Goal: Information Seeking & Learning: Learn about a topic

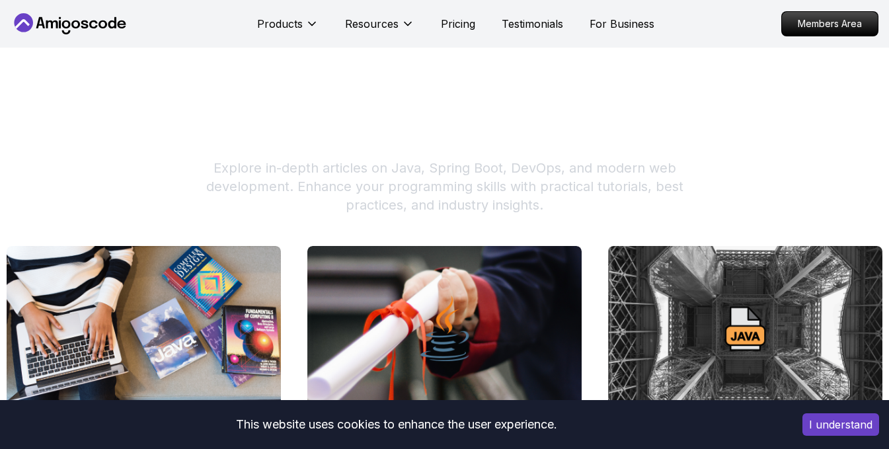
click at [103, 29] on icon at bounding box center [70, 23] width 119 height 21
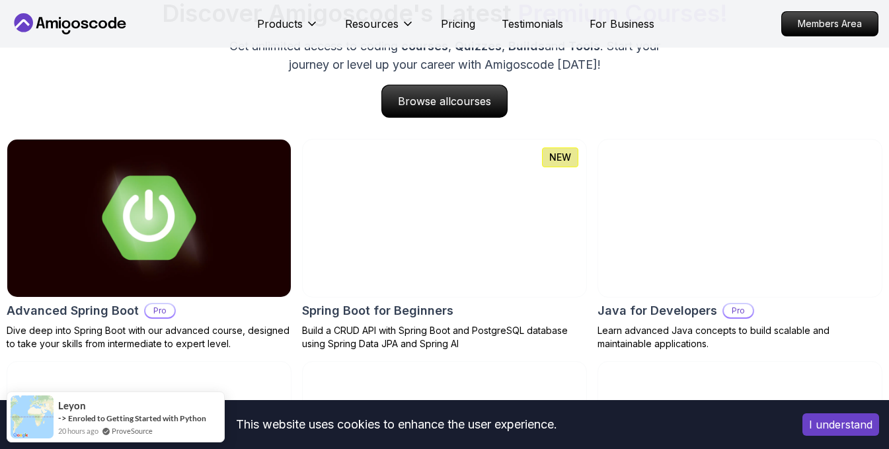
scroll to position [1388, 0]
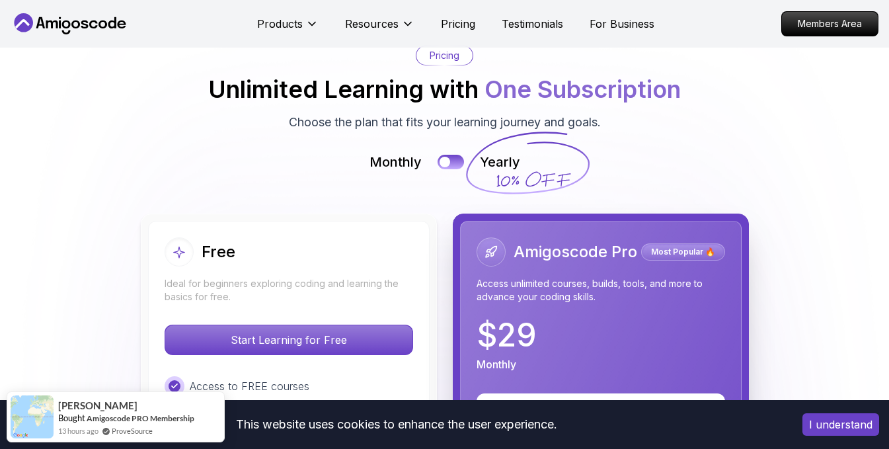
scroll to position [2974, 0]
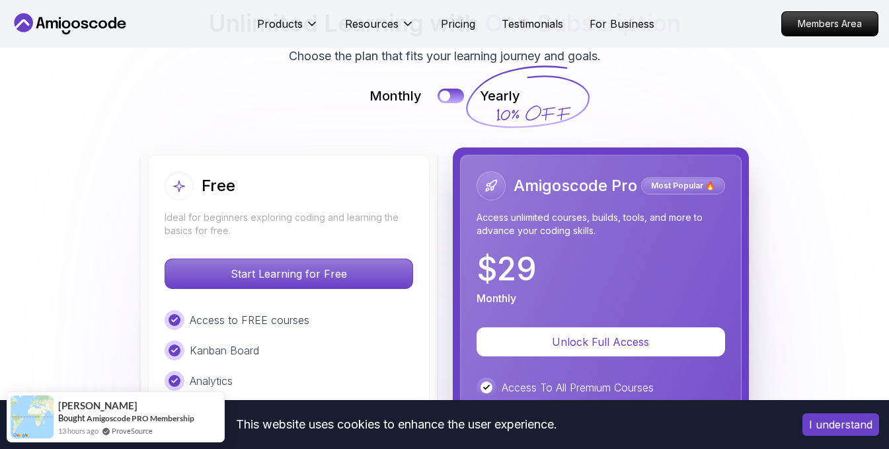
click at [843, 424] on button "I understand" at bounding box center [840, 424] width 77 height 22
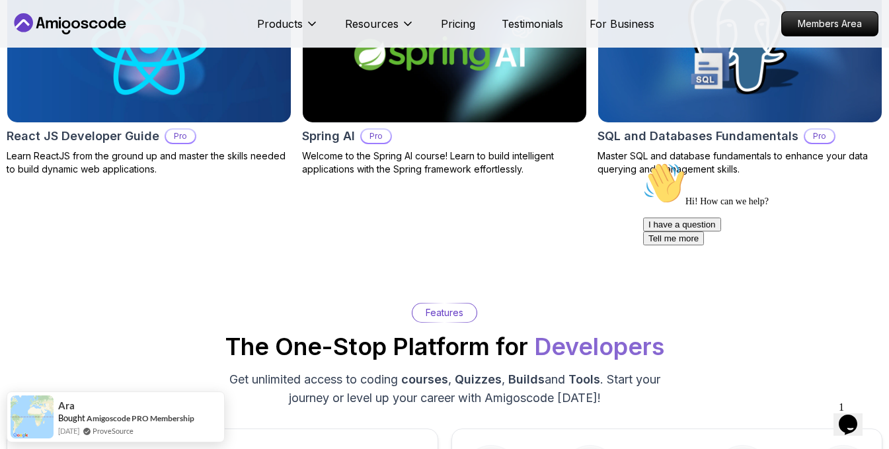
scroll to position [1652, 0]
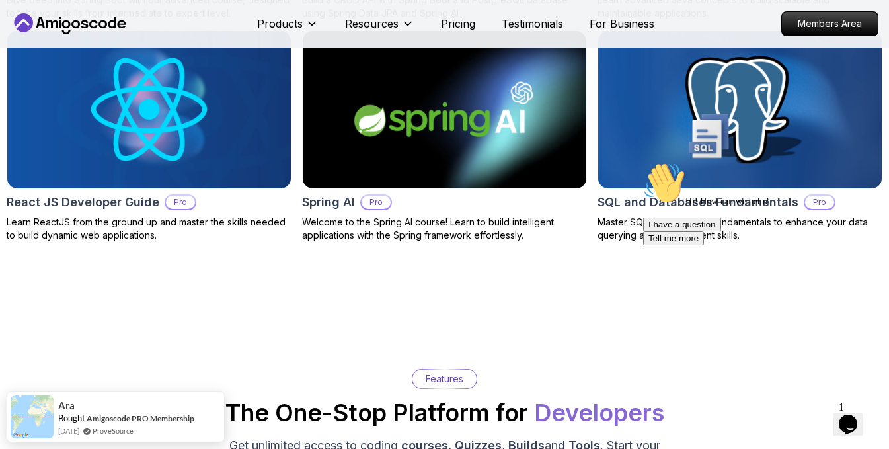
click at [661, 126] on img at bounding box center [739, 109] width 297 height 165
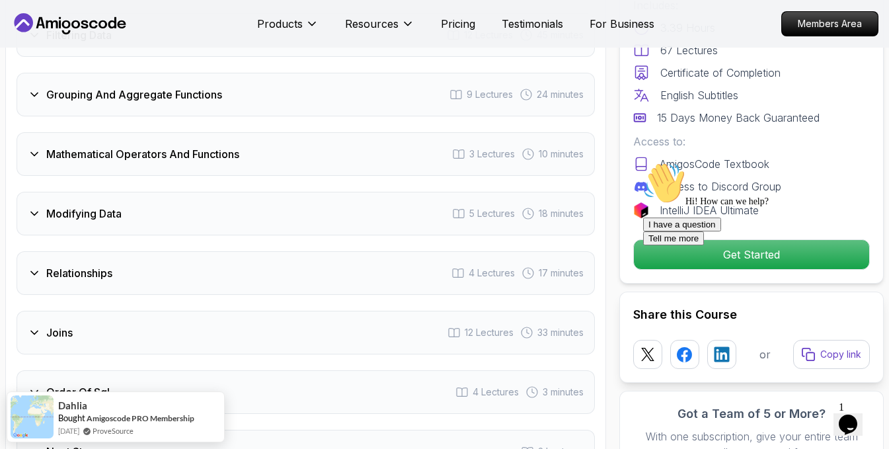
scroll to position [2247, 0]
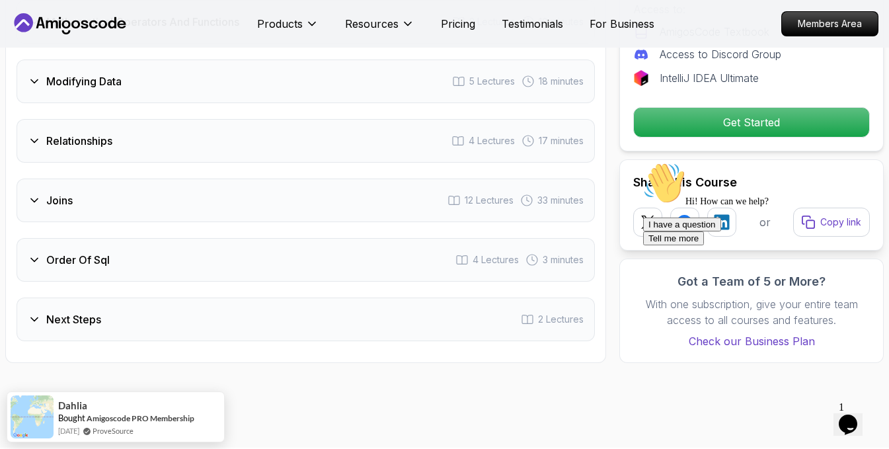
click at [239, 145] on div "Relationships 4 Lectures 17 minutes" at bounding box center [306, 141] width 578 height 44
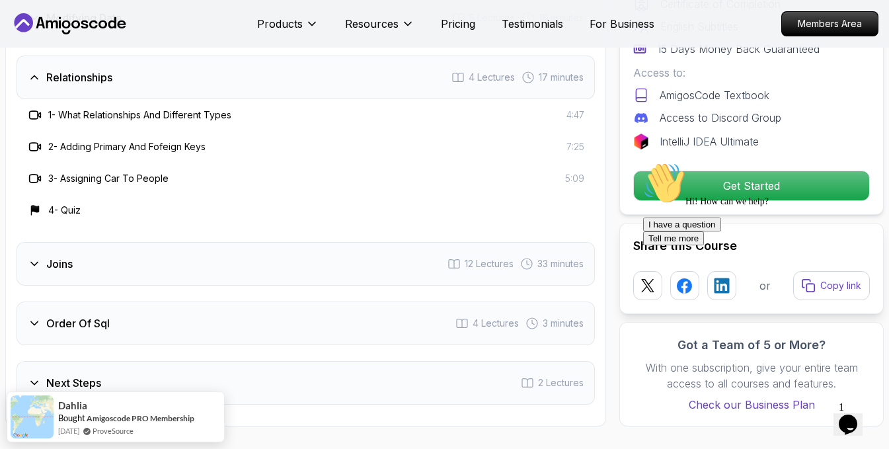
scroll to position [2184, 0]
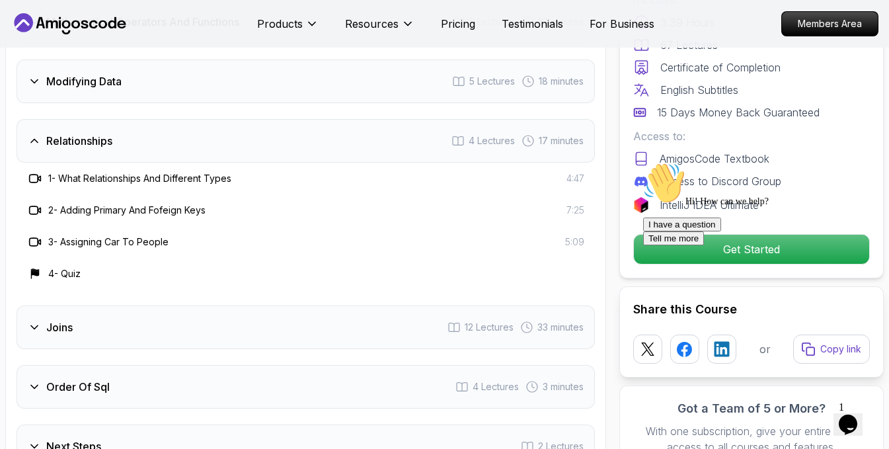
click at [254, 145] on div "Relationships 4 Lectures 17 minutes" at bounding box center [306, 141] width 578 height 44
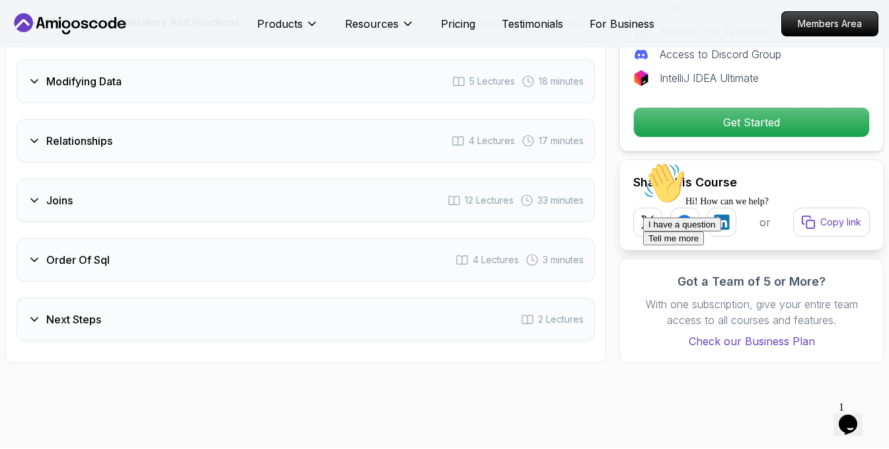
click at [264, 206] on div "Joins 12 Lectures 33 minutes" at bounding box center [306, 200] width 578 height 44
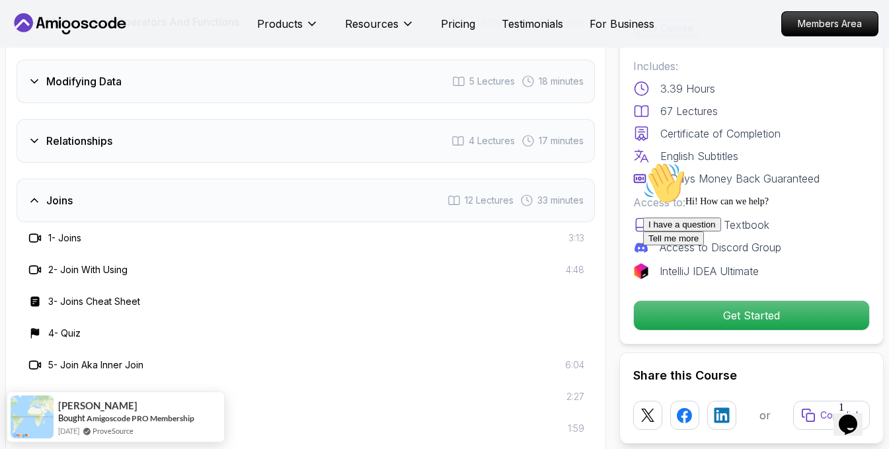
click at [211, 194] on div "Joins 12 Lectures 33 minutes" at bounding box center [306, 200] width 578 height 44
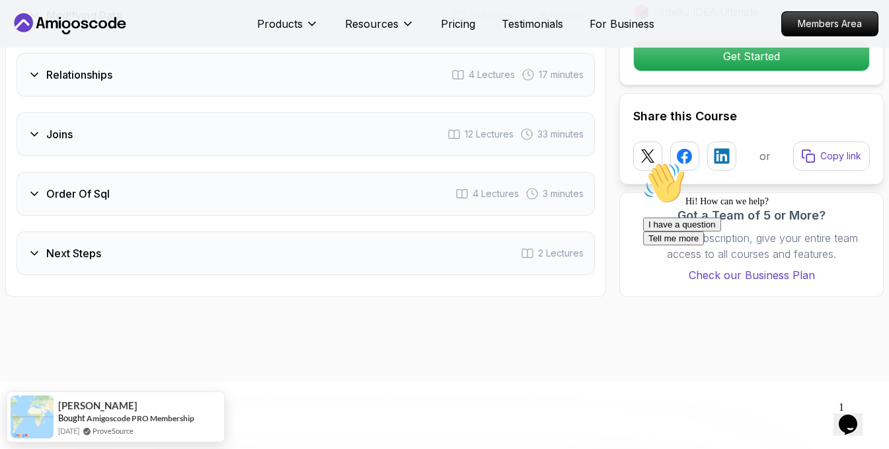
click at [211, 198] on div "Order Of Sql 4 Lectures 3 minutes" at bounding box center [306, 194] width 578 height 44
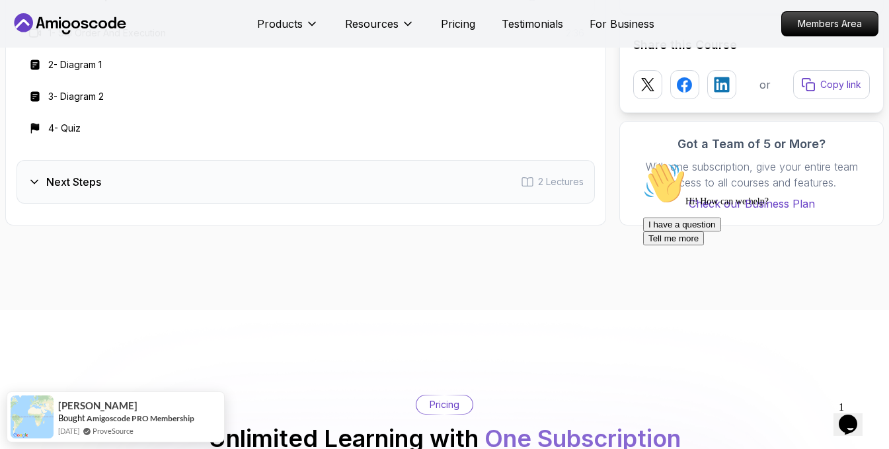
scroll to position [2316, 0]
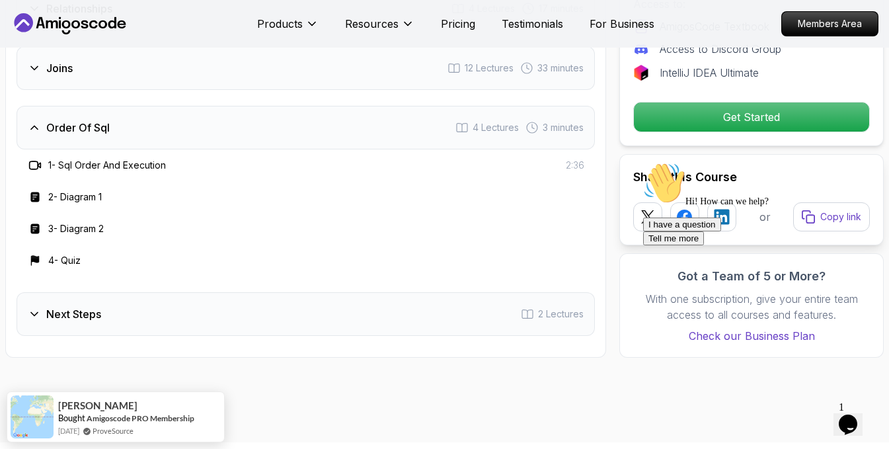
click at [220, 130] on div "Order Of Sql 4 Lectures 3 minutes" at bounding box center [306, 128] width 578 height 44
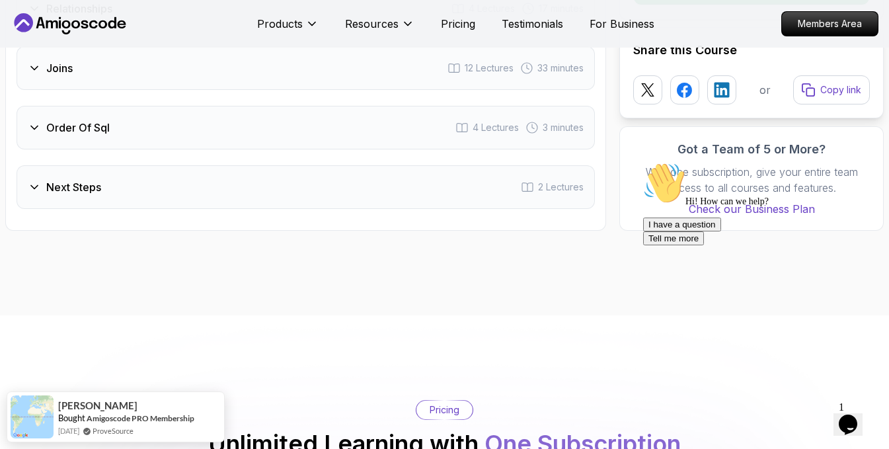
click at [243, 180] on div "Next Steps 2 Lectures" at bounding box center [306, 187] width 578 height 44
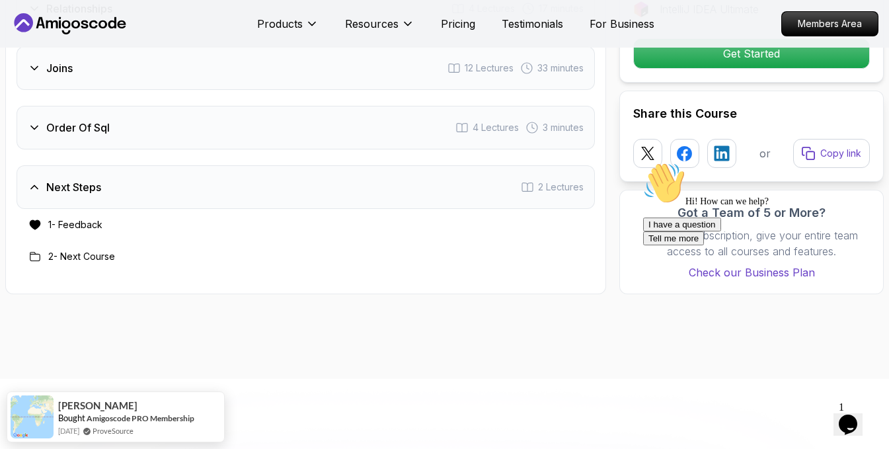
click at [260, 194] on div "Next Steps 2 Lectures" at bounding box center [306, 187] width 578 height 44
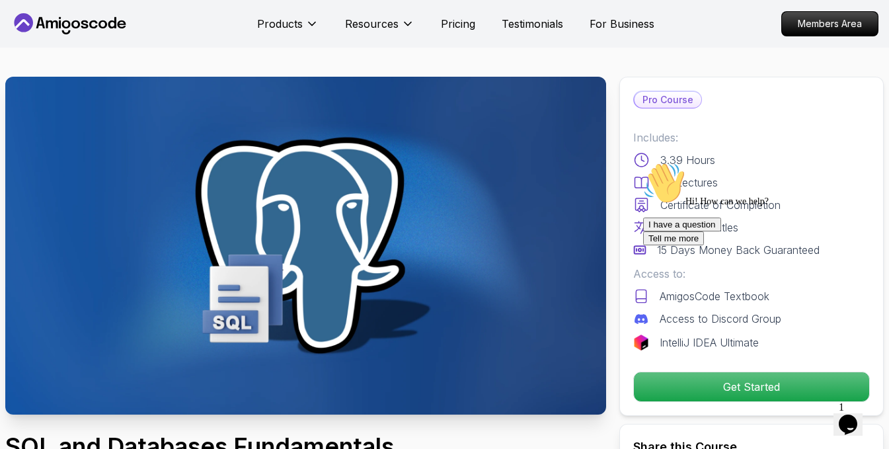
scroll to position [0, 0]
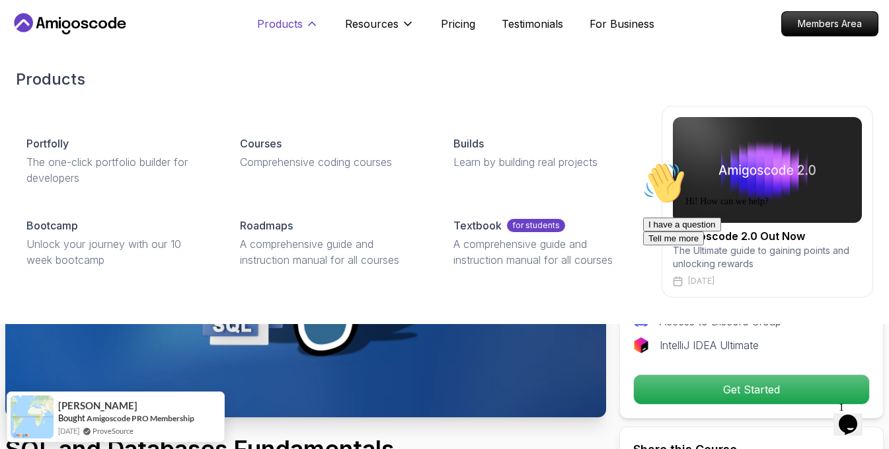
click at [299, 23] on p "Products" at bounding box center [280, 24] width 46 height 16
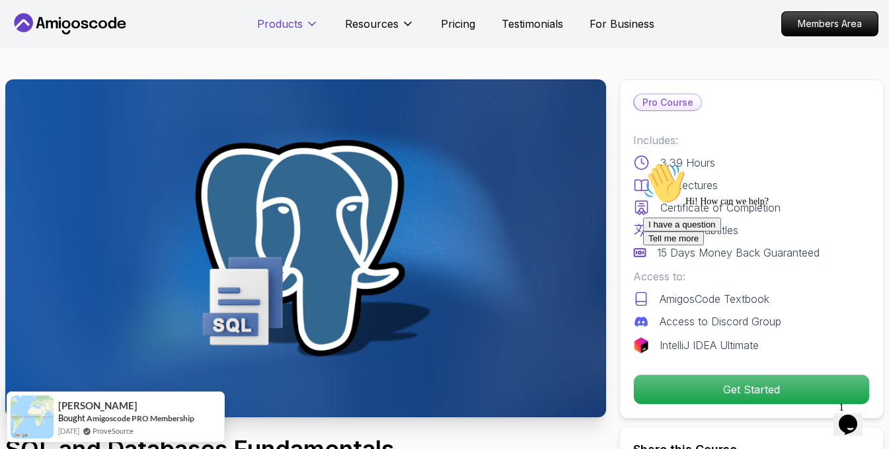
click at [299, 23] on p "Products" at bounding box center [280, 24] width 46 height 16
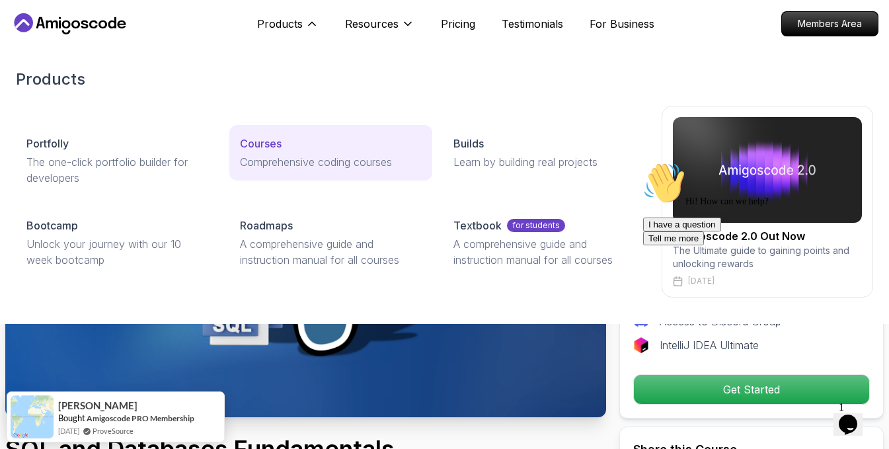
click at [284, 167] on p "Comprehensive coding courses" at bounding box center [331, 162] width 182 height 16
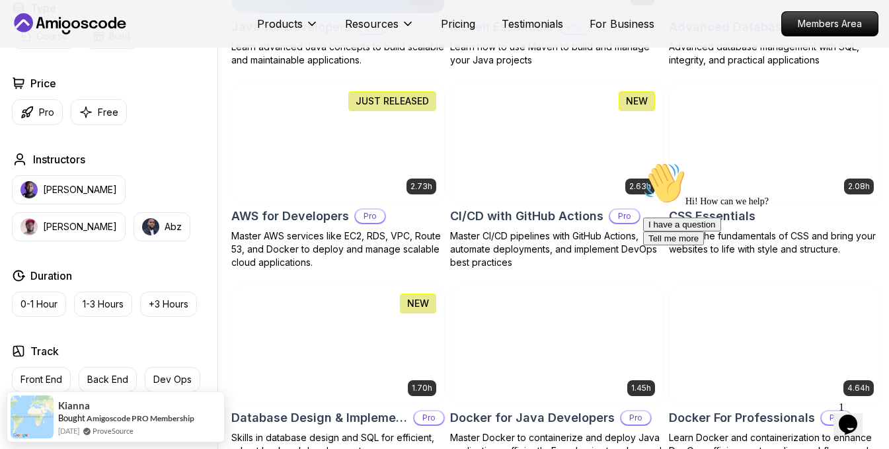
scroll to position [991, 0]
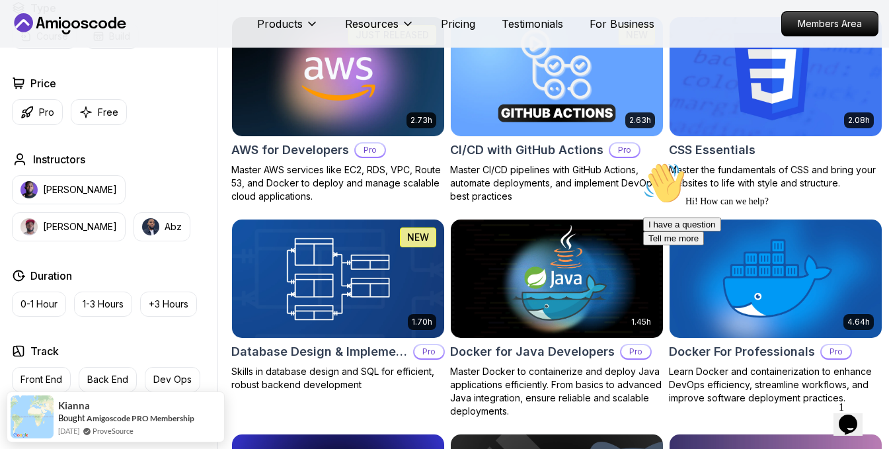
click at [344, 285] on img at bounding box center [338, 278] width 223 height 125
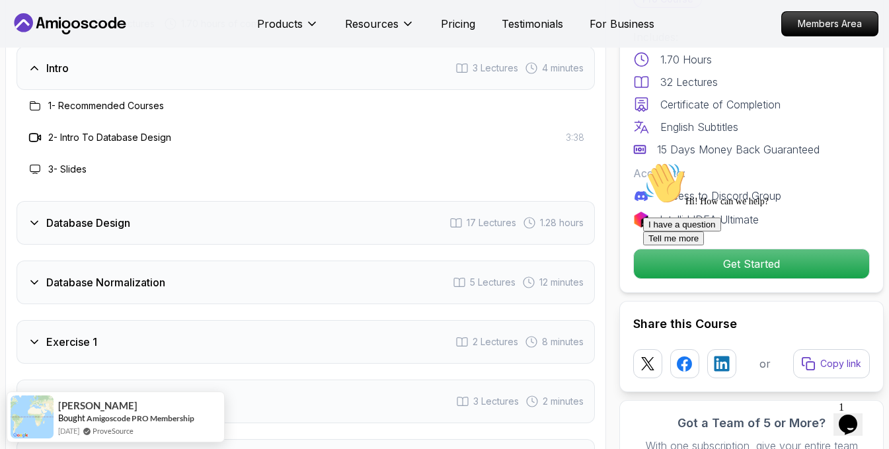
scroll to position [2446, 0]
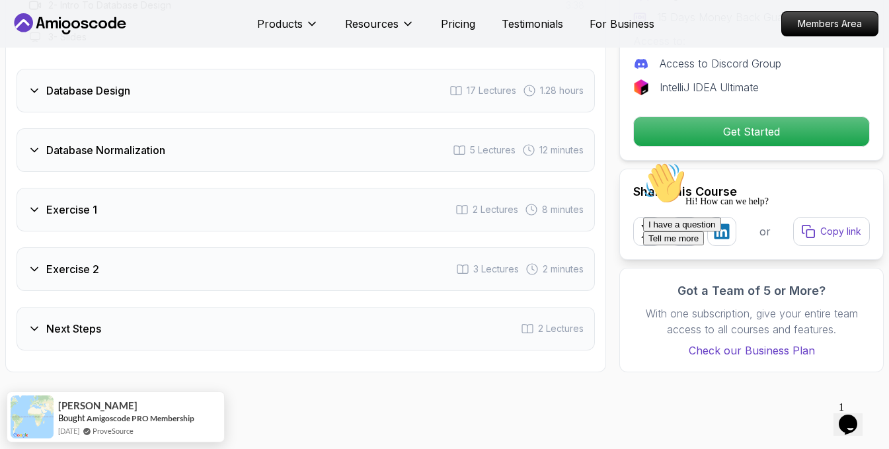
click at [223, 134] on div "Database Normalization 5 Lectures 12 minutes" at bounding box center [306, 150] width 578 height 44
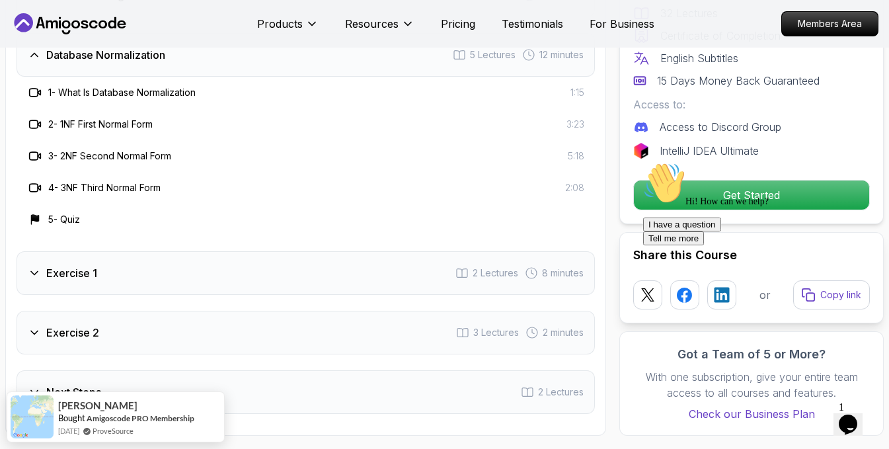
click at [224, 256] on div "Exercise 1 2 Lectures 8 minutes" at bounding box center [306, 273] width 578 height 44
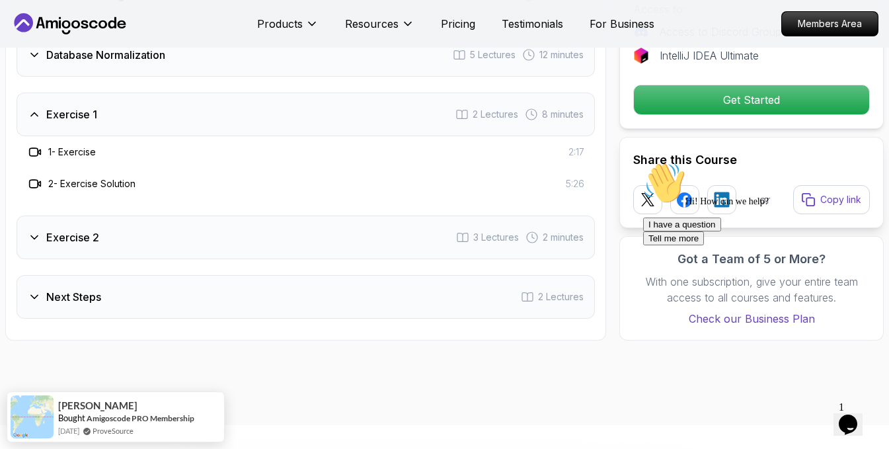
click at [223, 215] on div "Exercise 2 3 Lectures 2 minutes" at bounding box center [306, 237] width 578 height 44
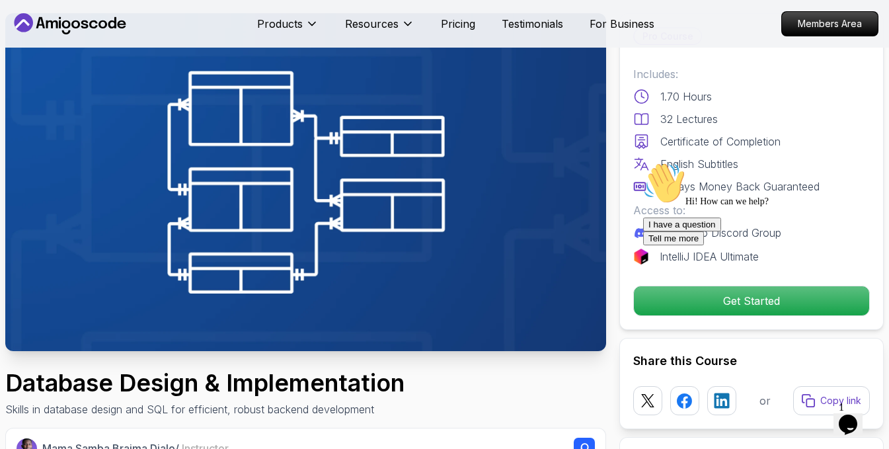
scroll to position [132, 0]
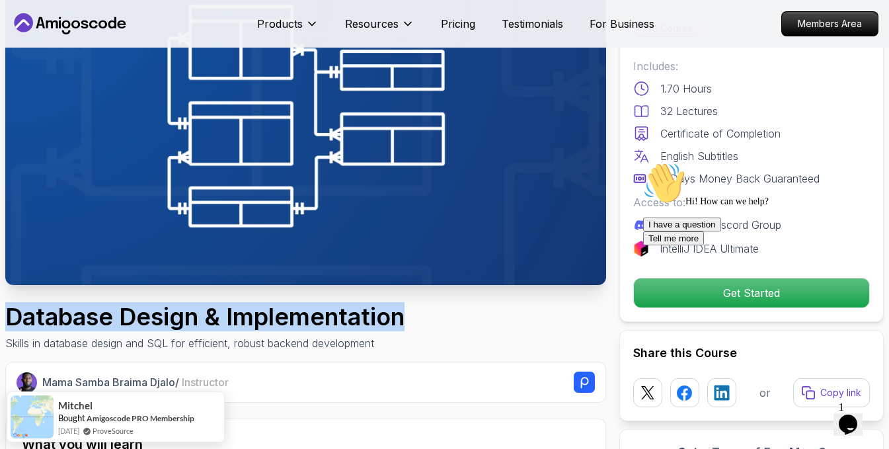
drag, startPoint x: 411, startPoint y: 309, endPoint x: 9, endPoint y: 323, distance: 402.7
click at [9, 323] on div "Database Design & Implementation Skills in database design and SQL for efficien…" at bounding box center [305, 327] width 601 height 48
copy h1 "Database Design & Implementation"
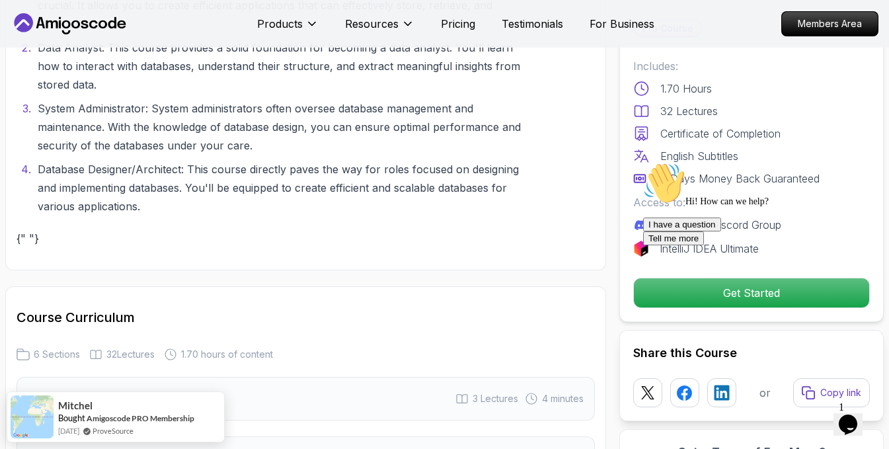
scroll to position [2181, 0]
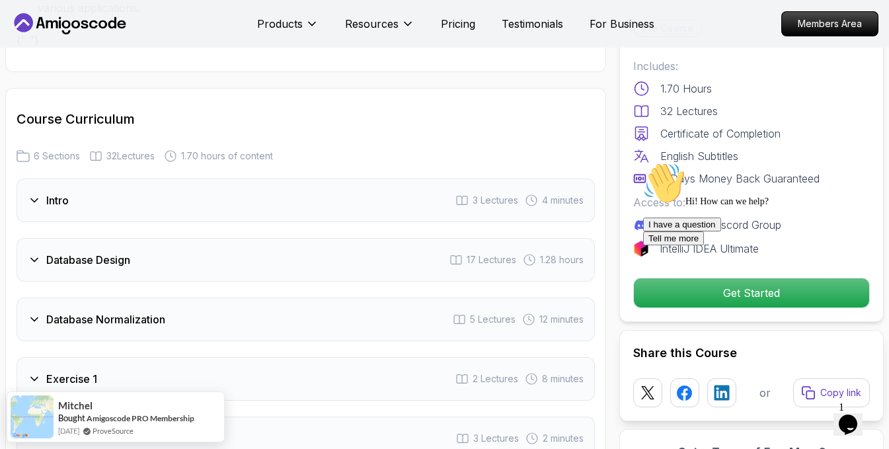
click at [215, 241] on div "Database Design 17 Lectures 1.28 hours" at bounding box center [306, 260] width 578 height 44
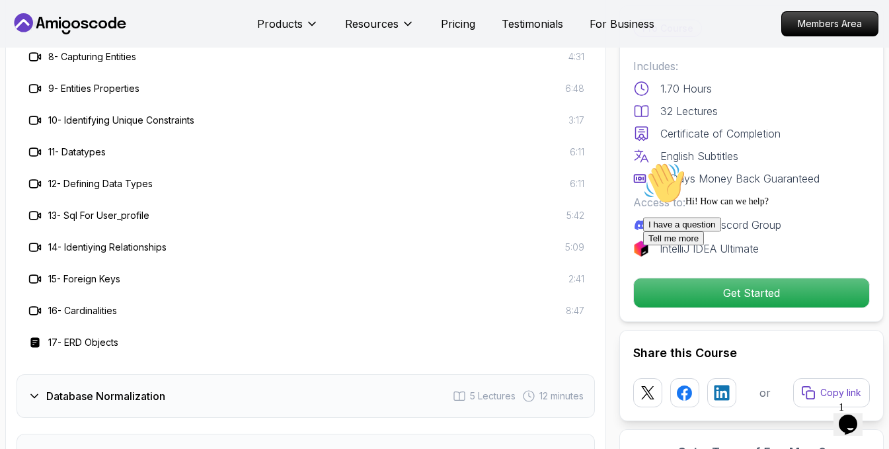
scroll to position [2776, 0]
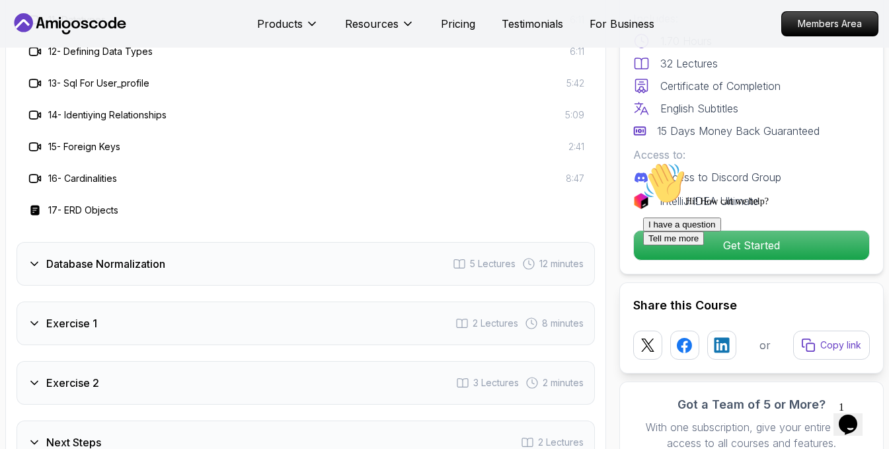
click at [218, 242] on div "Database Normalization 5 Lectures 12 minutes" at bounding box center [306, 264] width 578 height 44
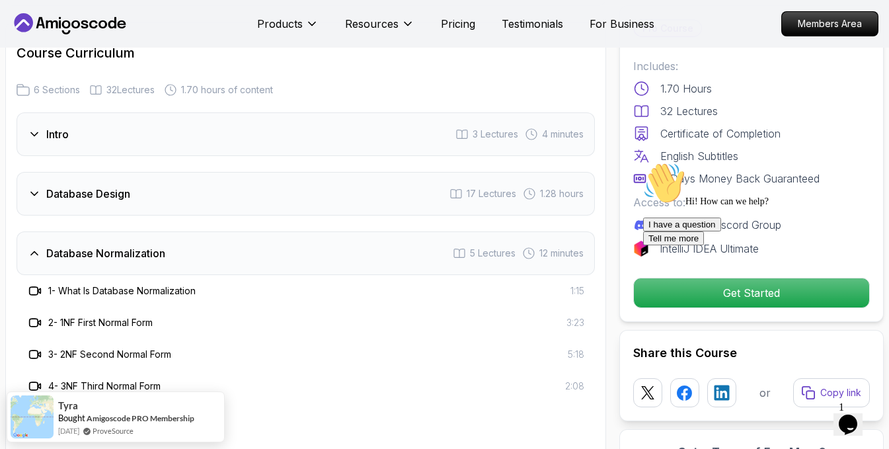
scroll to position [2313, 0]
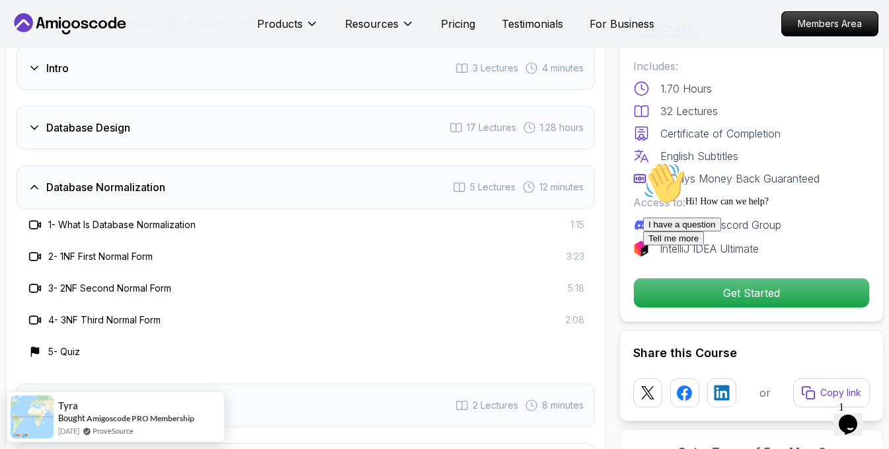
click at [185, 175] on div "Database Normalization 5 Lectures 12 minutes" at bounding box center [306, 187] width 578 height 44
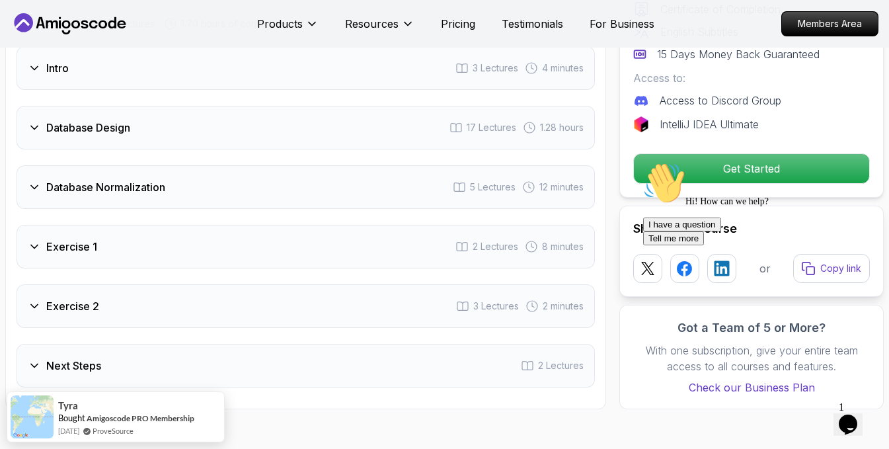
click at [215, 169] on div "Database Normalization 5 Lectures 12 minutes" at bounding box center [306, 187] width 578 height 44
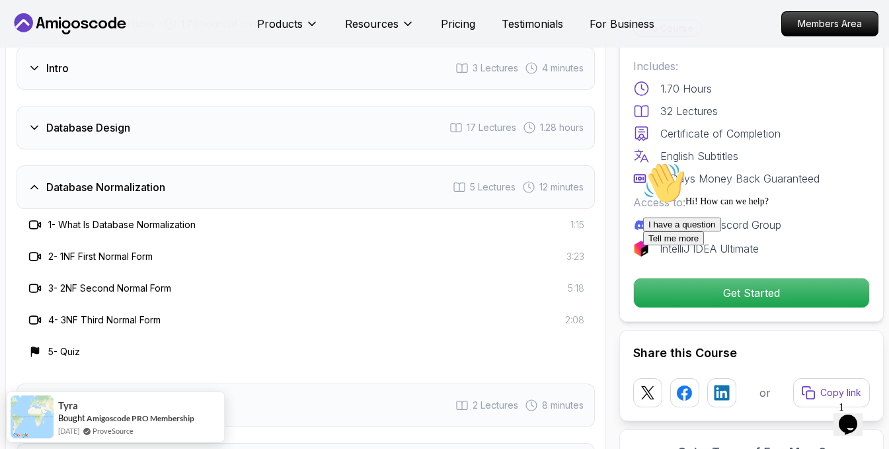
click at [221, 165] on div "Database Normalization 5 Lectures 12 minutes" at bounding box center [306, 187] width 578 height 44
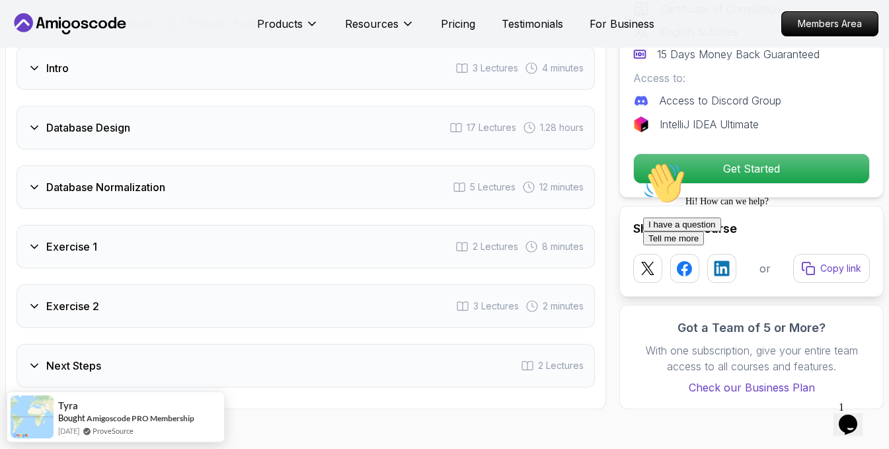
click at [188, 108] on div "Database Design 17 Lectures 1.28 hours" at bounding box center [306, 128] width 578 height 44
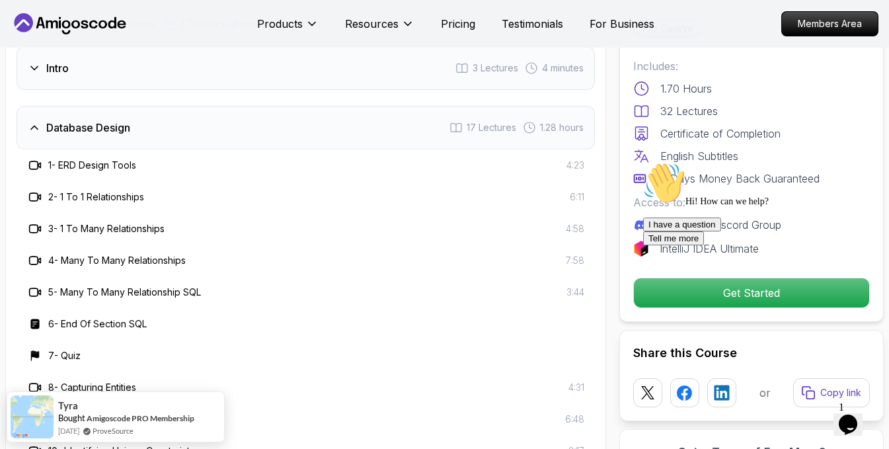
scroll to position [2181, 0]
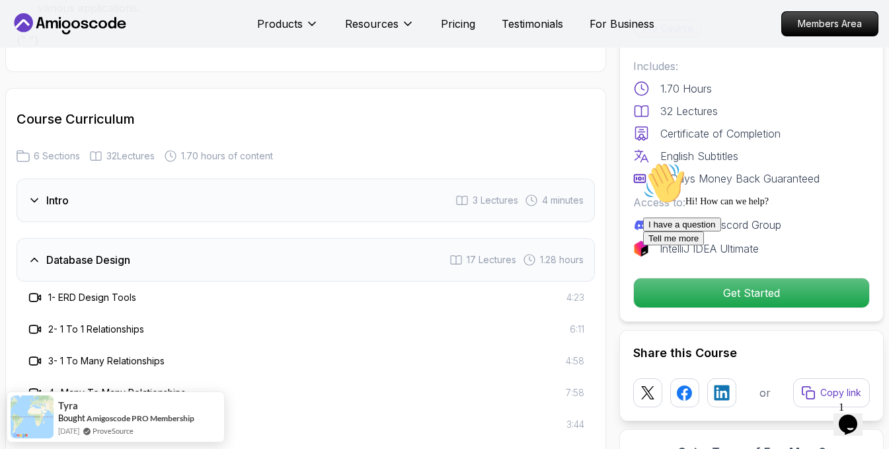
click at [187, 239] on div "Database Design 17 Lectures 1.28 hours" at bounding box center [306, 260] width 578 height 44
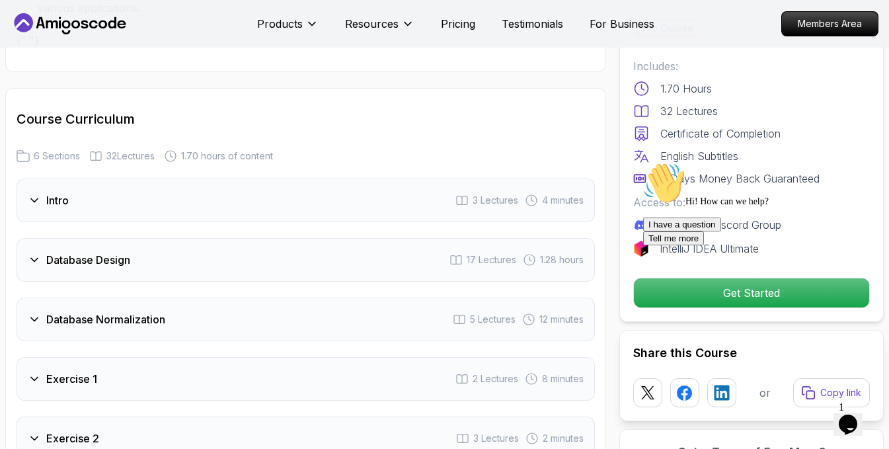
click at [189, 178] on div "Intro 3 Lectures 4 minutes" at bounding box center [306, 200] width 578 height 44
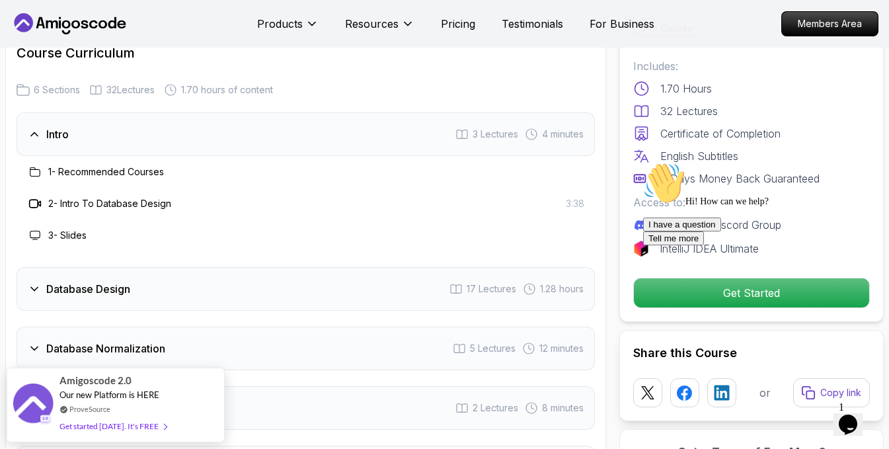
scroll to position [2313, 0]
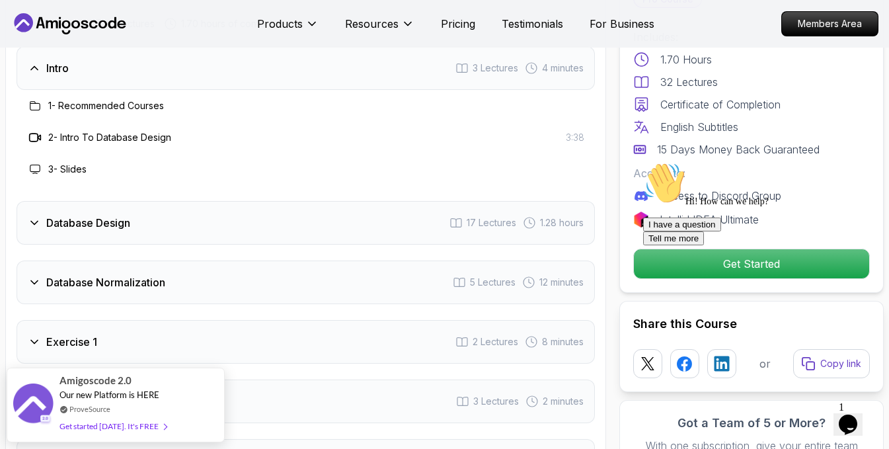
drag, startPoint x: 173, startPoint y: 261, endPoint x: 34, endPoint y: 262, distance: 138.1
click at [34, 262] on div "Database Normalization 5 Lectures 12 minutes" at bounding box center [306, 282] width 578 height 44
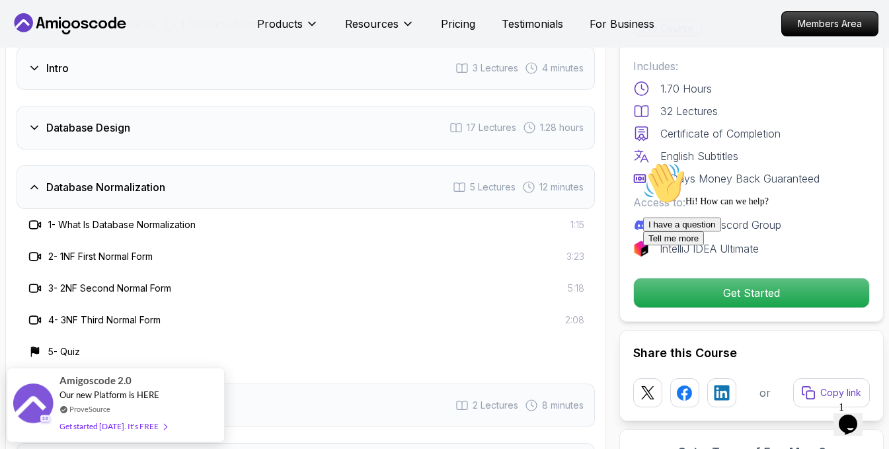
scroll to position [2247, 0]
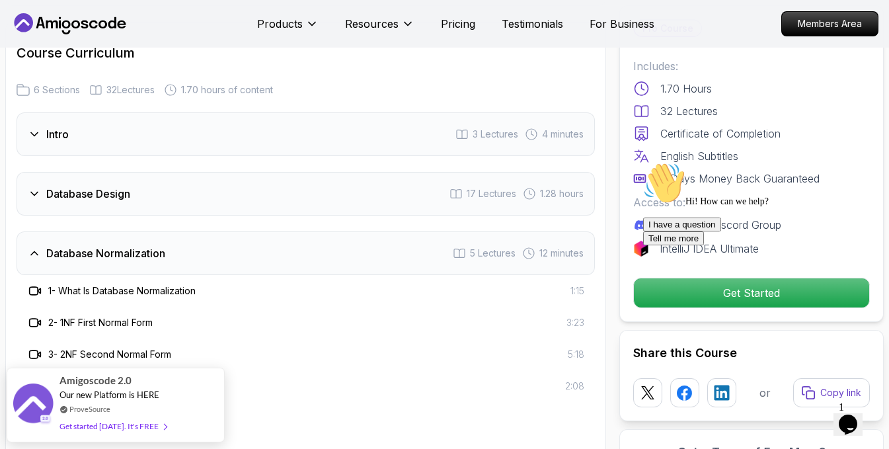
click at [145, 118] on div "Intro 3 Lectures 4 minutes" at bounding box center [306, 134] width 578 height 44
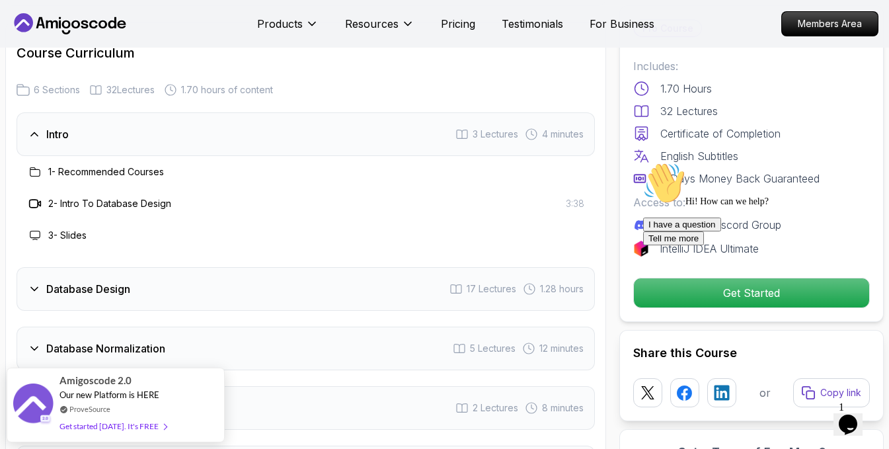
scroll to position [2313, 0]
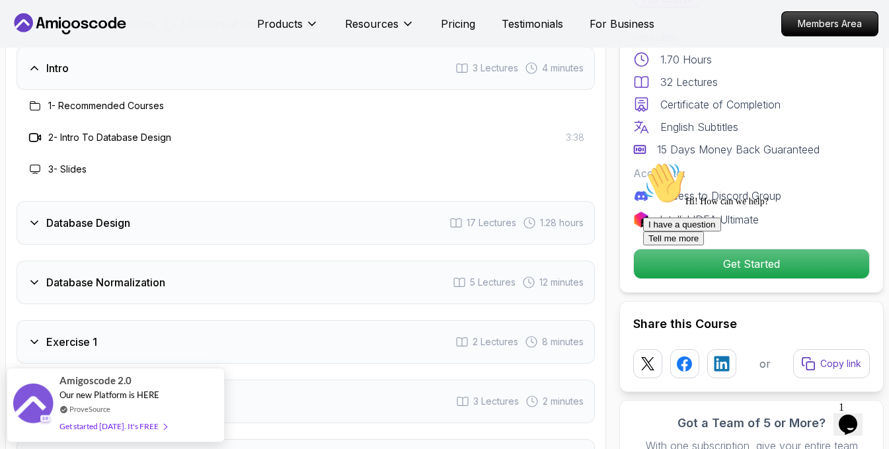
click at [277, 221] on div "Database Design 17 Lectures 1.28 hours" at bounding box center [306, 223] width 578 height 44
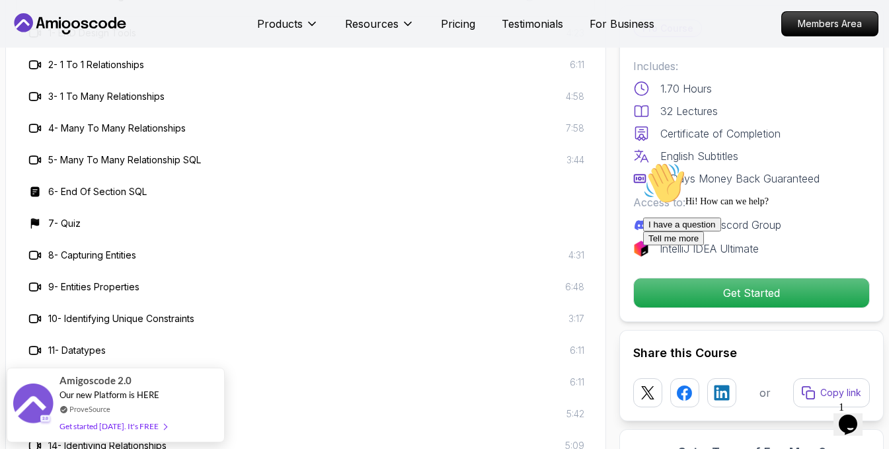
scroll to position [2247, 0]
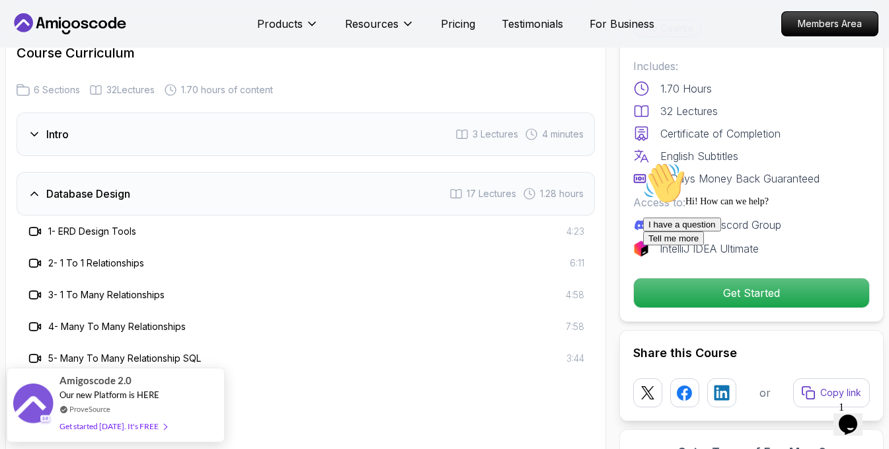
click at [171, 125] on div "Intro 3 Lectures 4 minutes" at bounding box center [306, 134] width 578 height 44
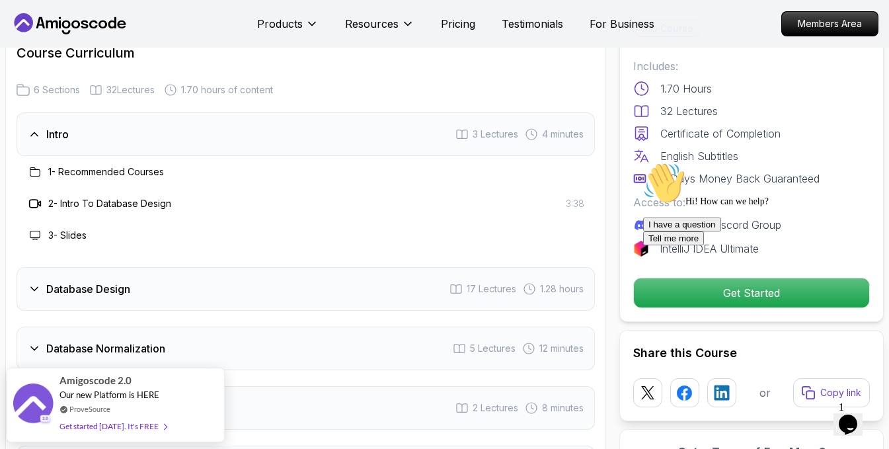
click at [215, 285] on div "Database Design 17 Lectures 1.28 hours" at bounding box center [306, 289] width 578 height 44
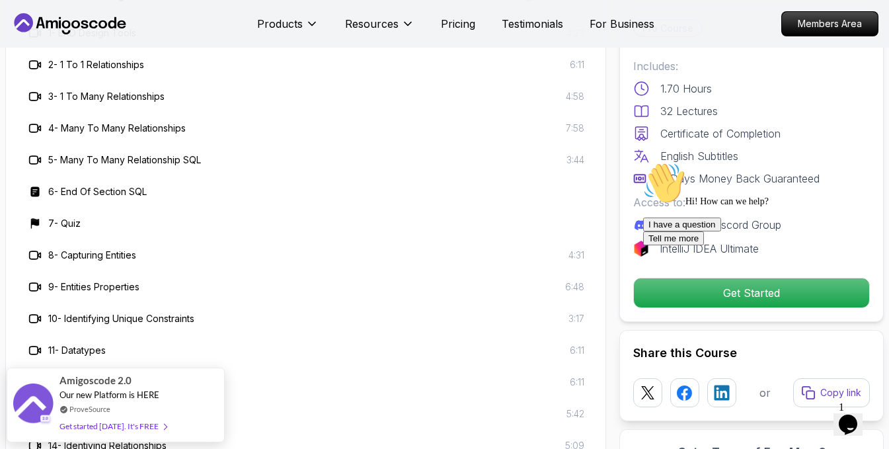
scroll to position [2710, 0]
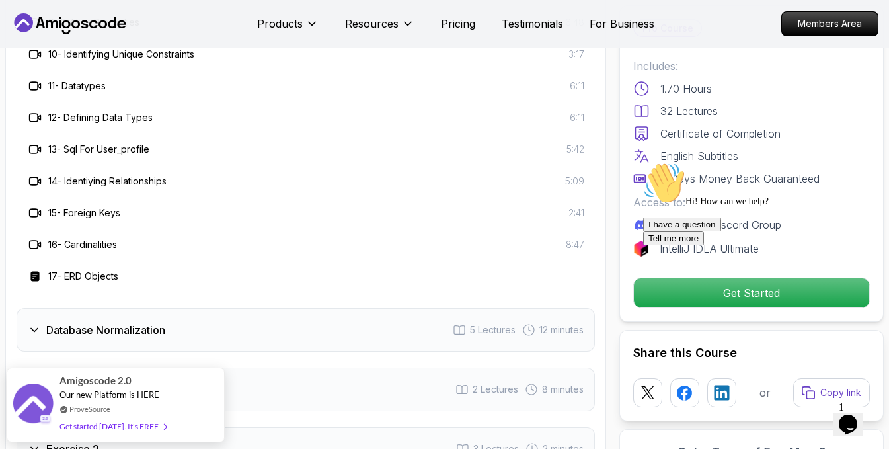
click at [174, 313] on div "Database Normalization 5 Lectures 12 minutes" at bounding box center [306, 330] width 578 height 44
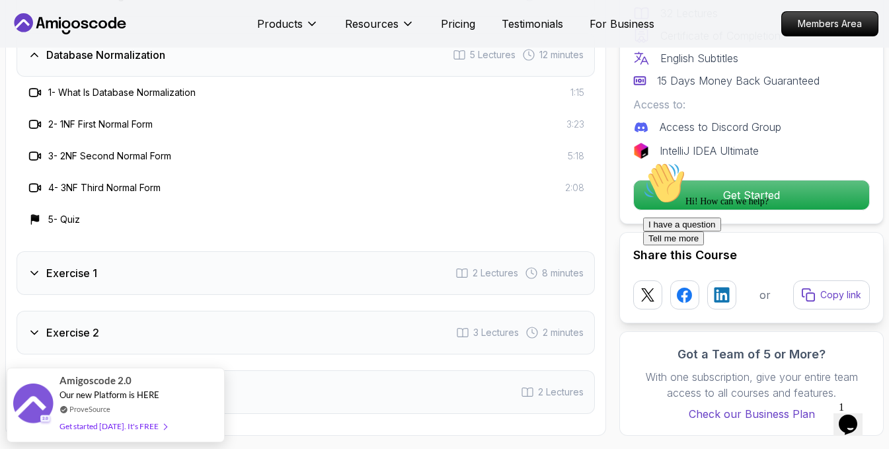
scroll to position [2578, 0]
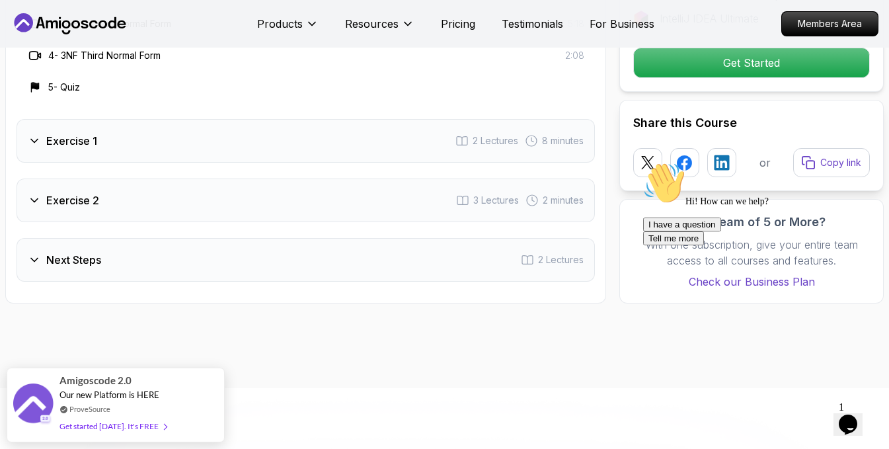
click at [286, 184] on div "Exercise 2 3 Lectures 2 minutes" at bounding box center [306, 200] width 578 height 44
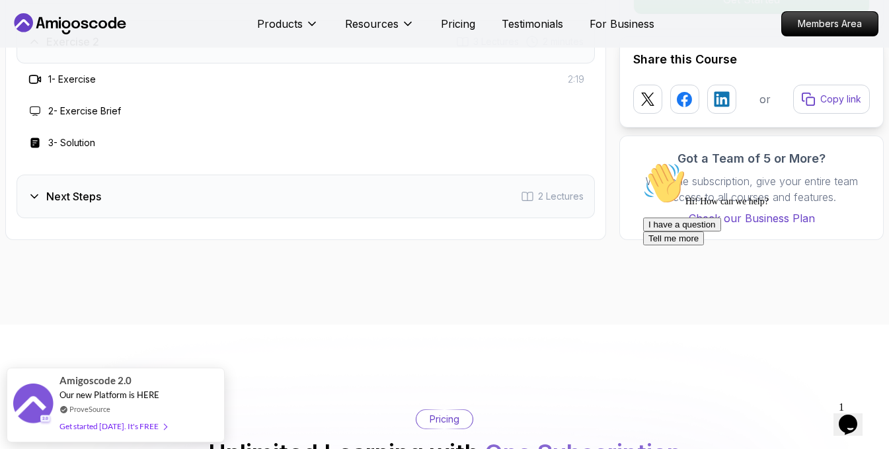
click at [286, 184] on div "Next Steps 2 Lectures" at bounding box center [306, 196] width 578 height 44
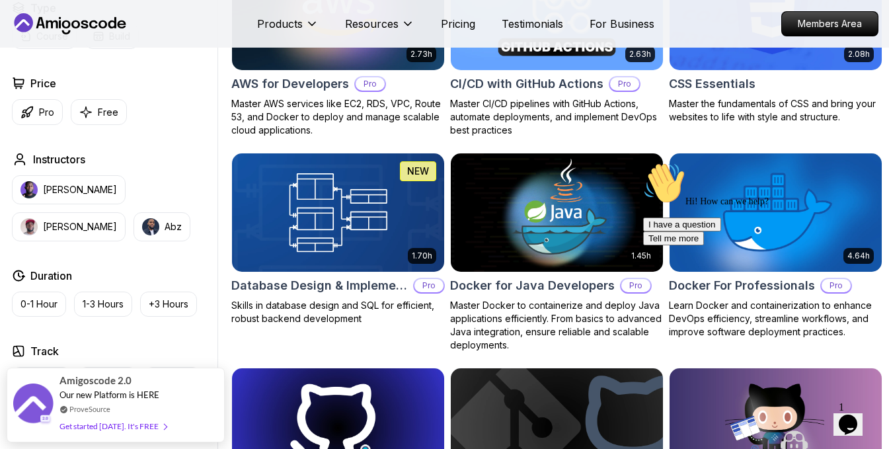
scroll to position [1124, 0]
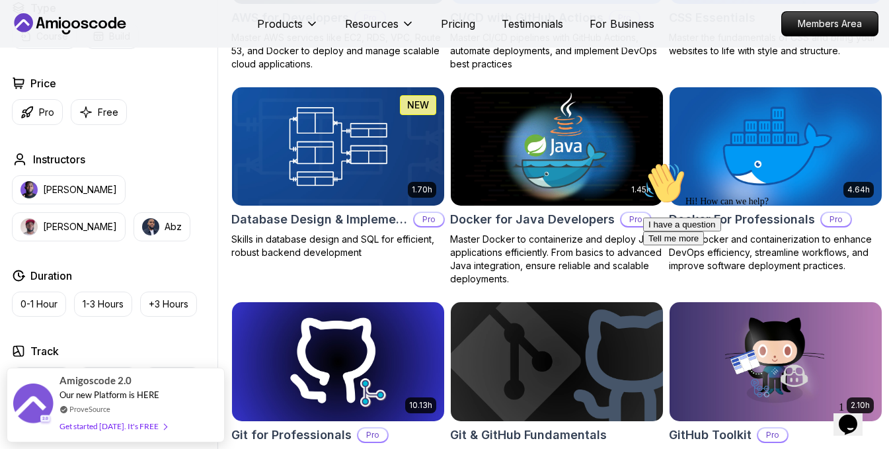
click at [643, 162] on icon "Chat attention grabber" at bounding box center [643, 162] width 0 height 0
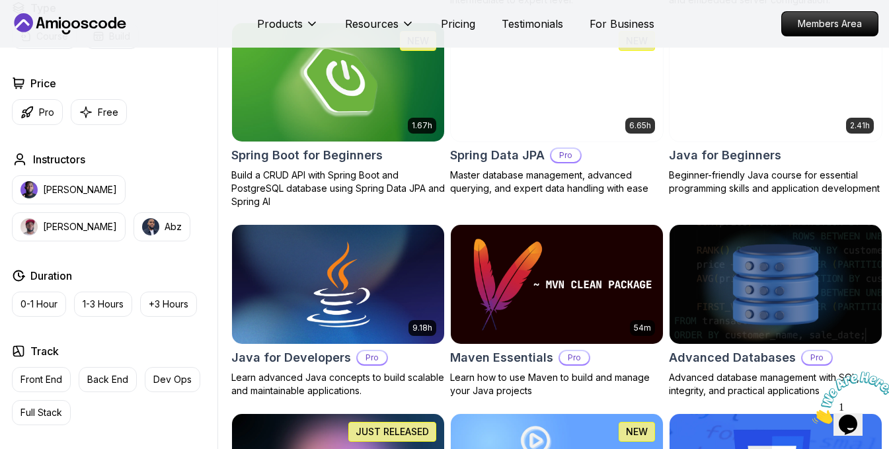
scroll to position [661, 0]
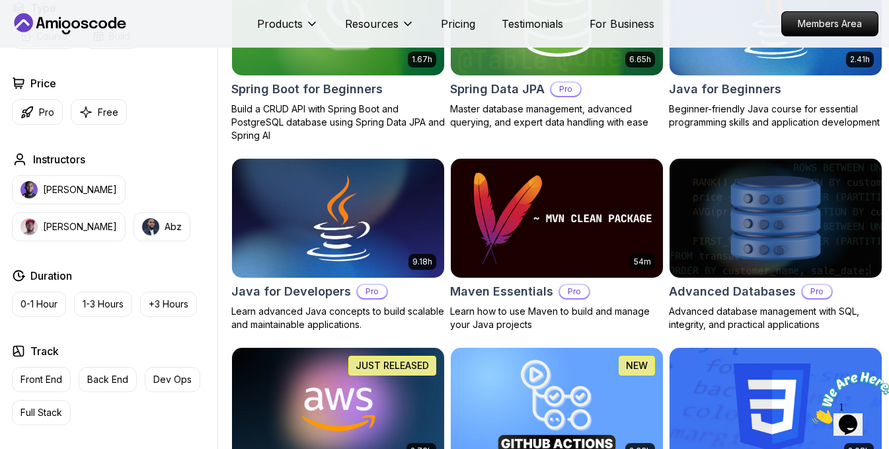
click at [739, 252] on img at bounding box center [775, 218] width 223 height 125
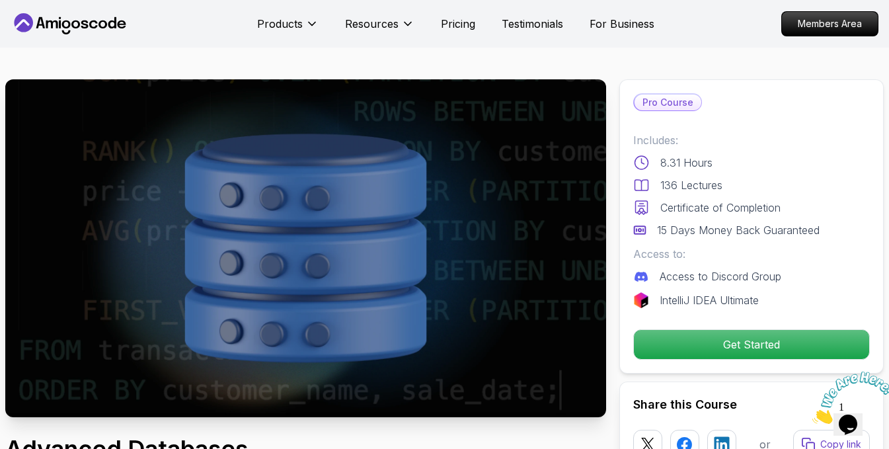
scroll to position [264, 0]
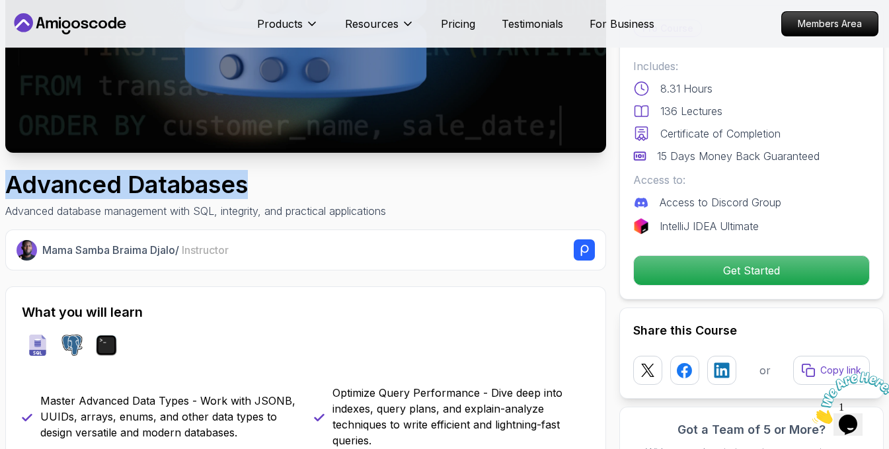
drag, startPoint x: 270, startPoint y: 180, endPoint x: 5, endPoint y: 174, distance: 264.4
click at [5, 174] on h1 "Advanced Databases" at bounding box center [195, 184] width 381 height 26
copy h1 "Advanced Databases"
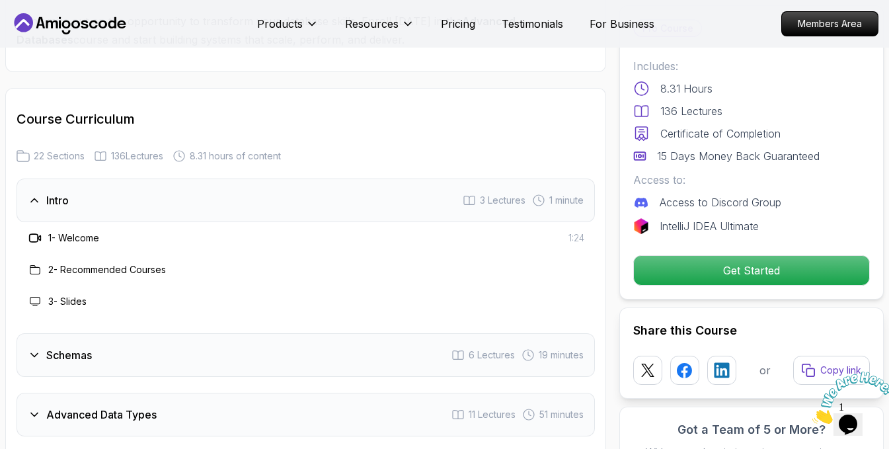
scroll to position [1917, 0]
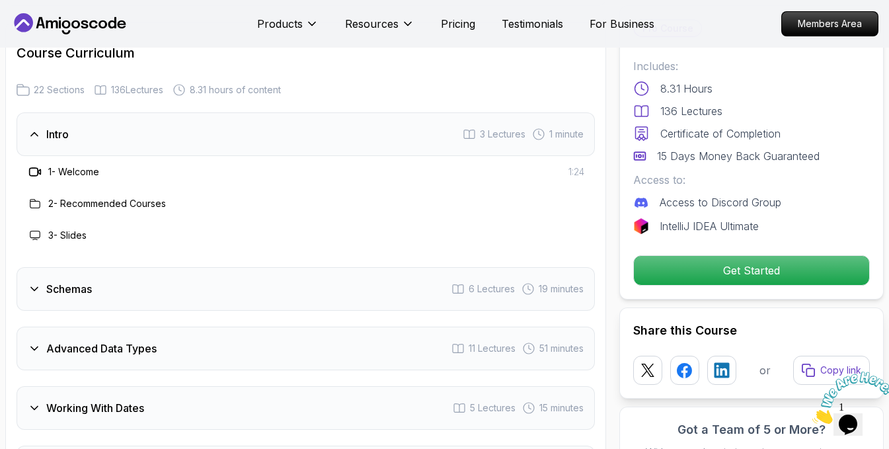
click at [258, 297] on div "Schemas 6 Lectures 19 minutes" at bounding box center [306, 289] width 578 height 44
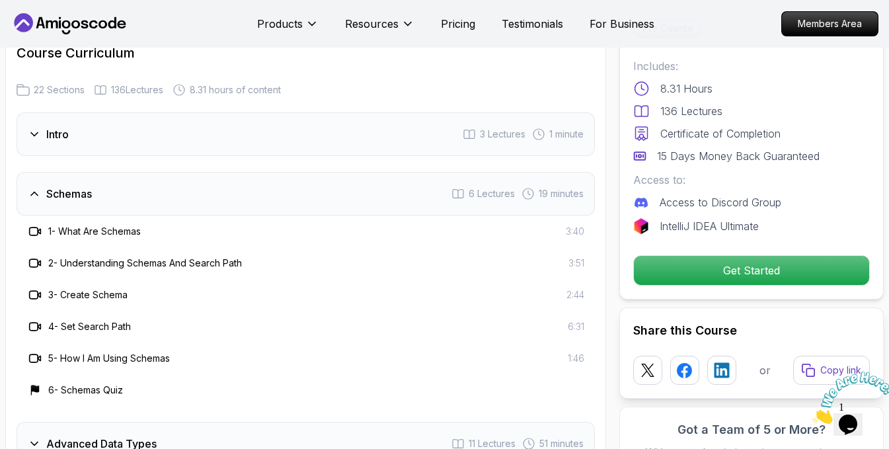
click at [159, 121] on div "Intro 3 Lectures 1 minute" at bounding box center [306, 134] width 578 height 44
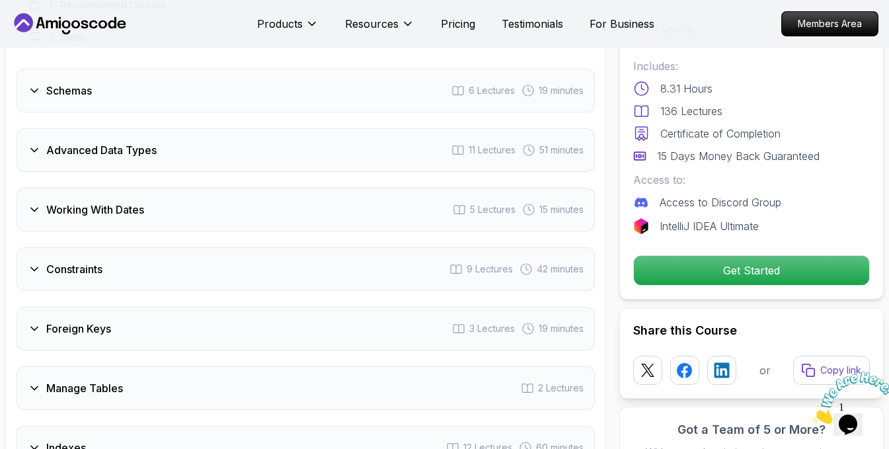
scroll to position [2049, 0]
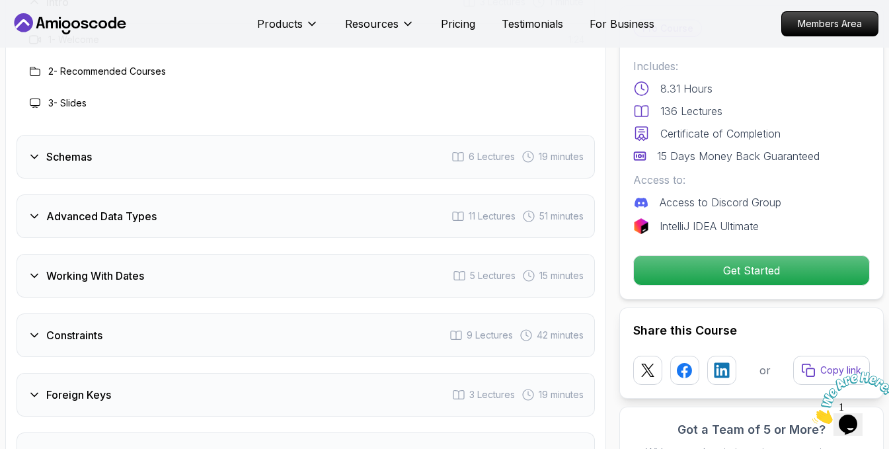
click at [189, 149] on div "Schemas 6 Lectures 19 minutes" at bounding box center [306, 157] width 578 height 44
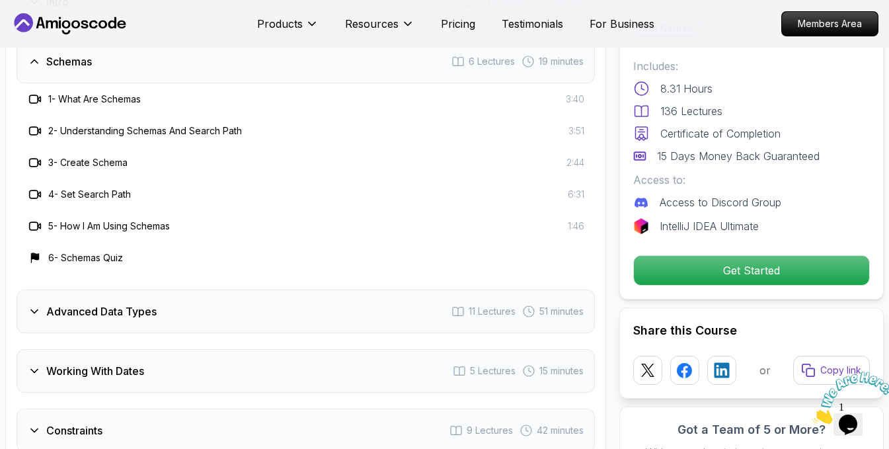
click at [125, 309] on h3 "Advanced Data Types" at bounding box center [101, 311] width 110 height 16
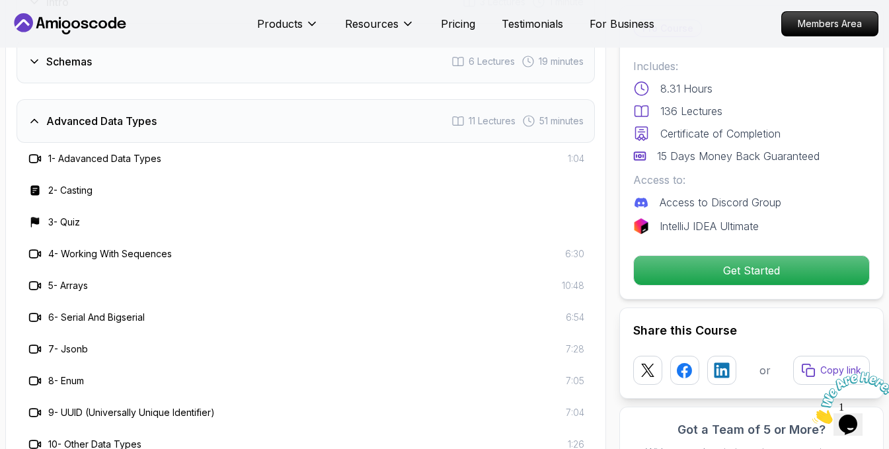
scroll to position [2247, 0]
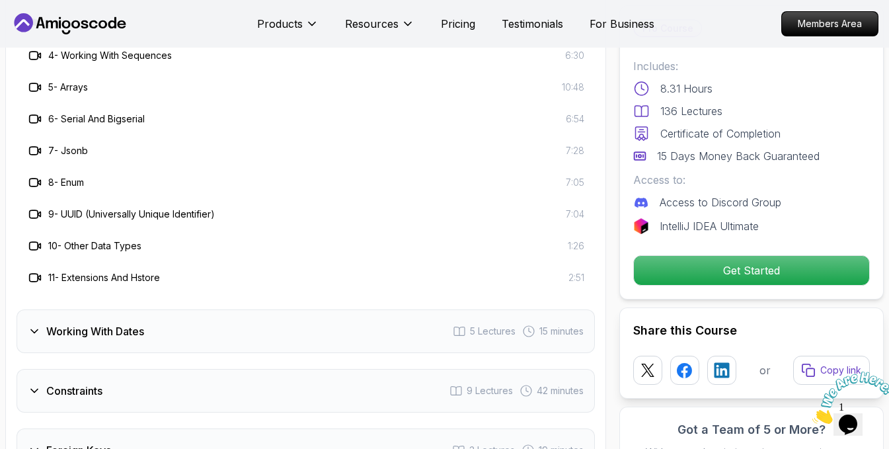
click at [223, 329] on div "Working With Dates 5 Lectures 15 minutes" at bounding box center [306, 331] width 578 height 44
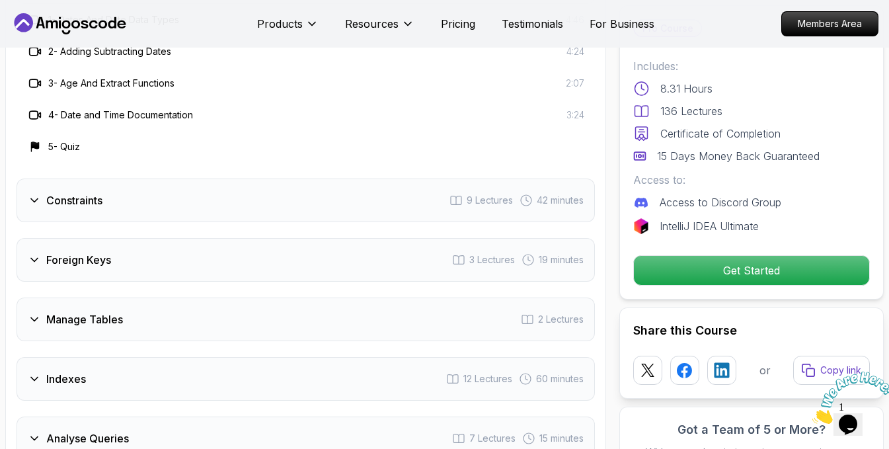
click at [213, 211] on div "Constraints 9 Lectures 42 minutes" at bounding box center [306, 200] width 578 height 44
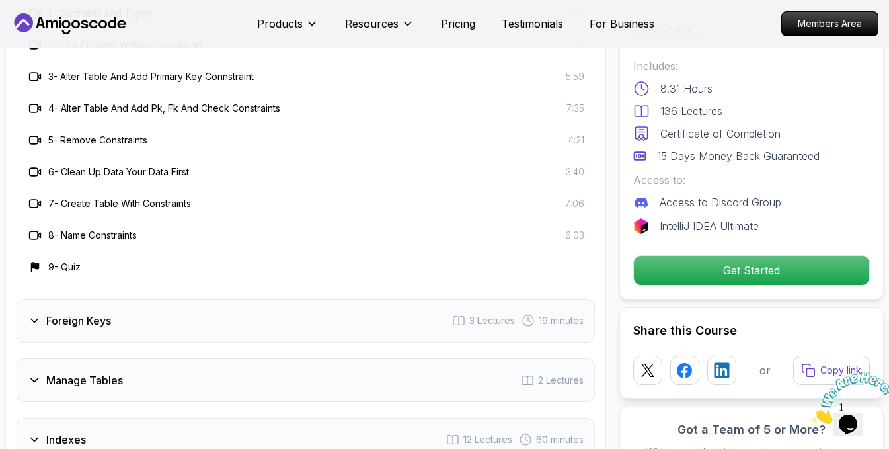
scroll to position [2379, 0]
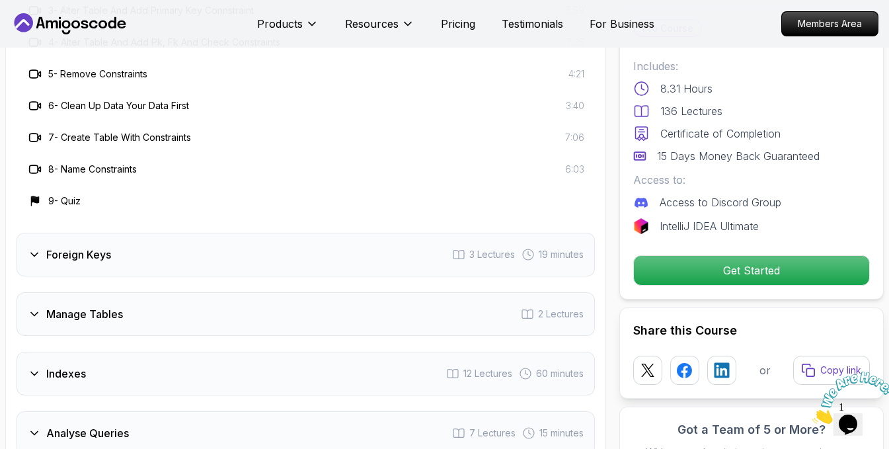
click at [231, 252] on div "Foreign Keys 3 Lectures 19 minutes" at bounding box center [306, 255] width 578 height 44
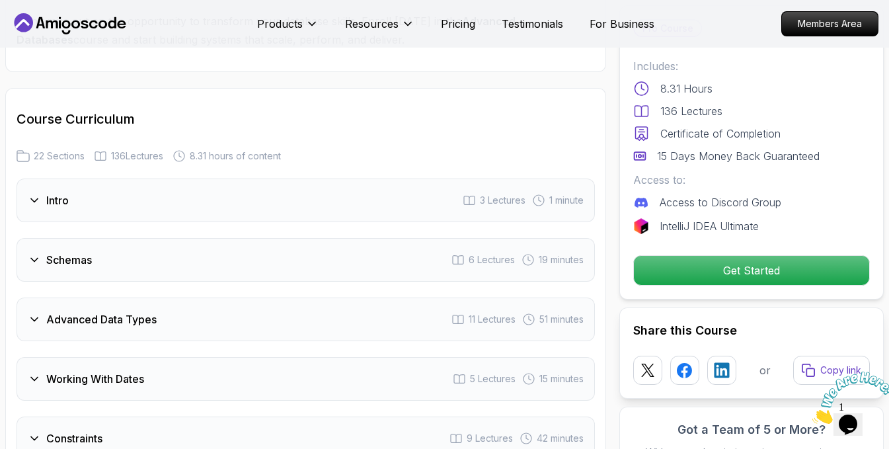
scroll to position [1917, 0]
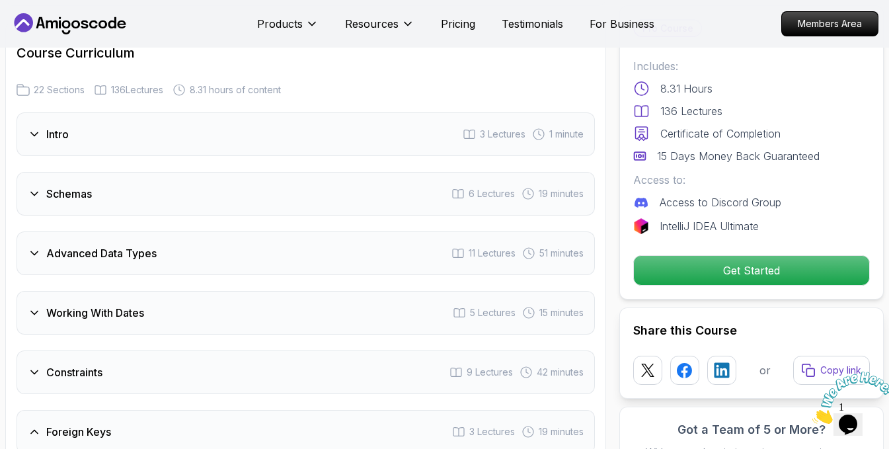
click at [165, 192] on div "Schemas 6 Lectures 19 minutes" at bounding box center [306, 194] width 578 height 44
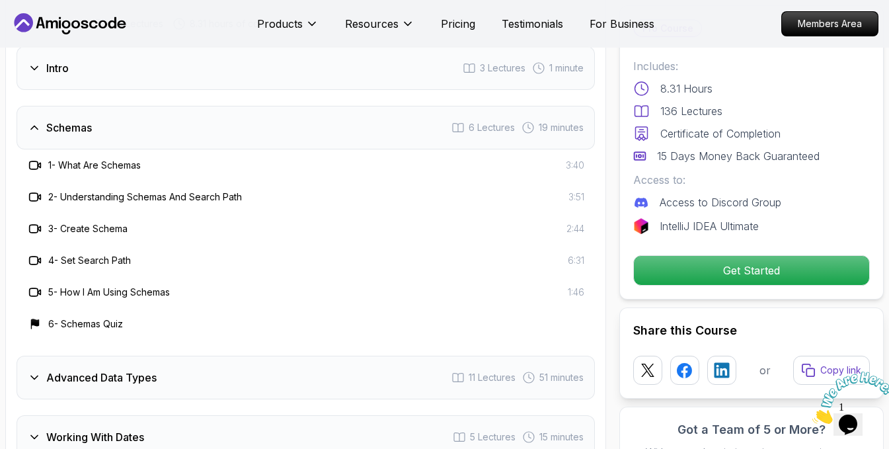
scroll to position [2049, 0]
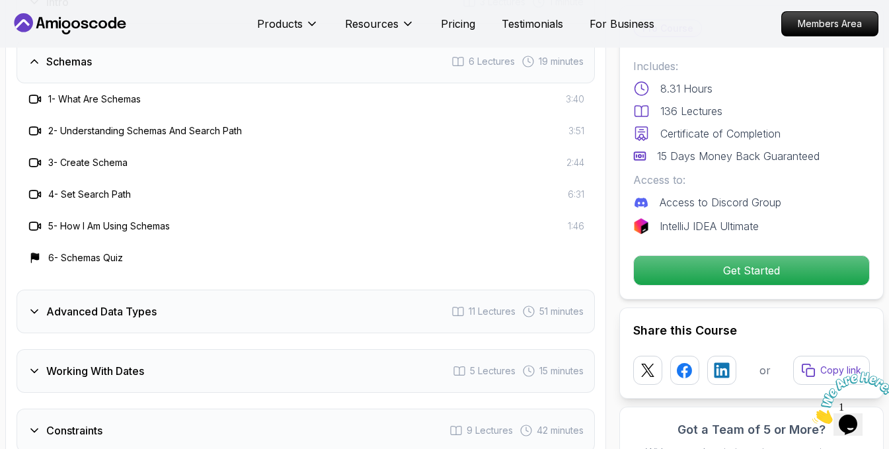
click at [234, 314] on div "Advanced Data Types 11 Lectures 51 minutes" at bounding box center [306, 311] width 578 height 44
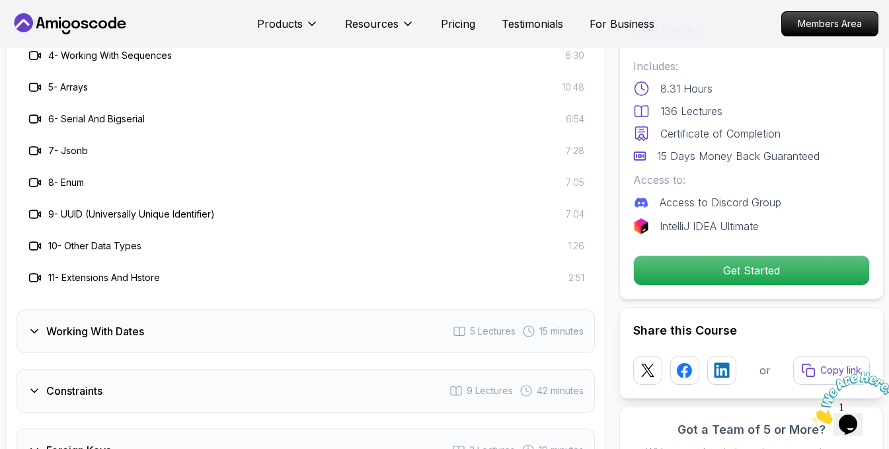
scroll to position [2313, 0]
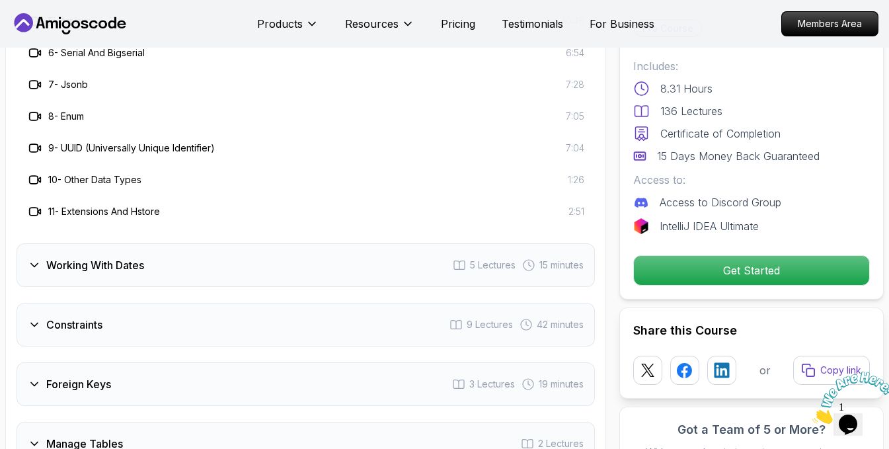
click at [171, 269] on div "Working With Dates 5 Lectures 15 minutes" at bounding box center [306, 265] width 578 height 44
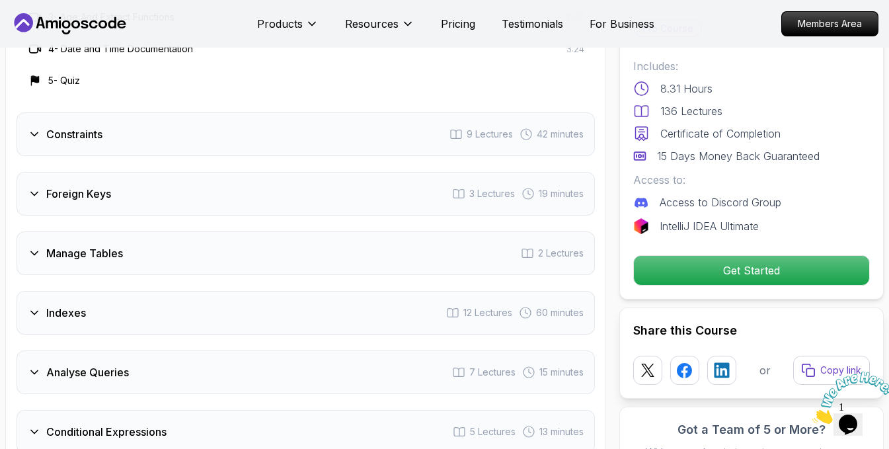
click at [131, 147] on div "Constraints 9 Lectures 42 minutes" at bounding box center [306, 134] width 578 height 44
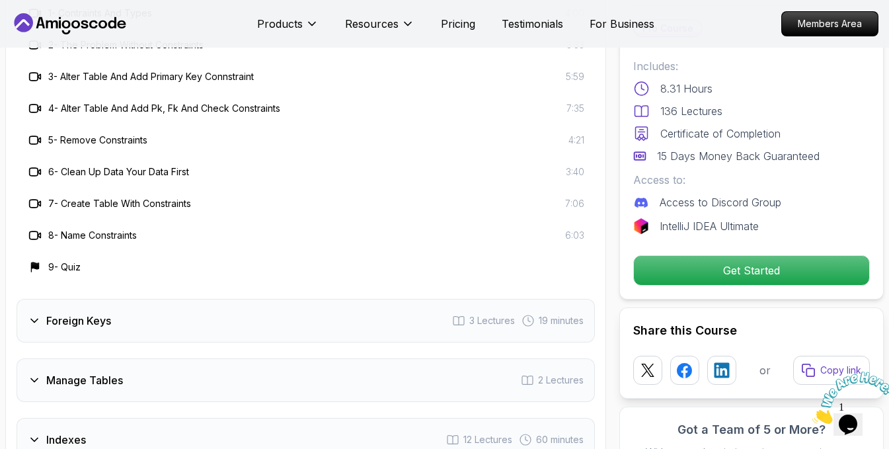
click at [213, 327] on div "Foreign Keys 3 Lectures 19 minutes" at bounding box center [306, 321] width 578 height 44
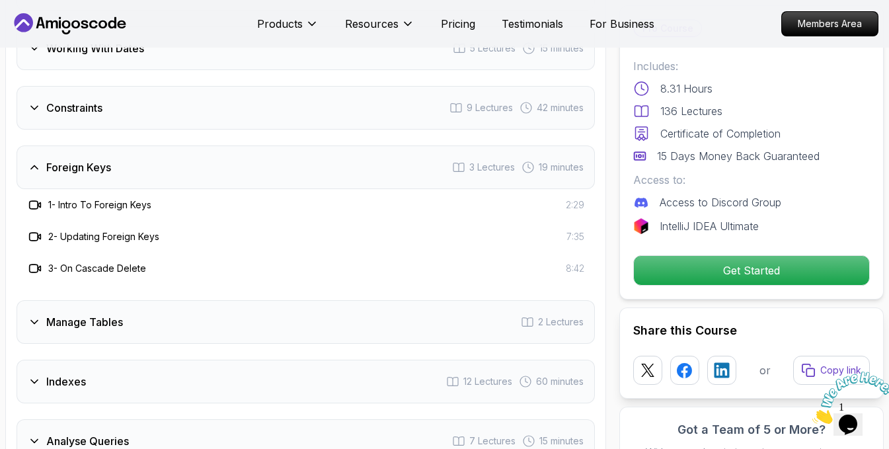
scroll to position [2247, 0]
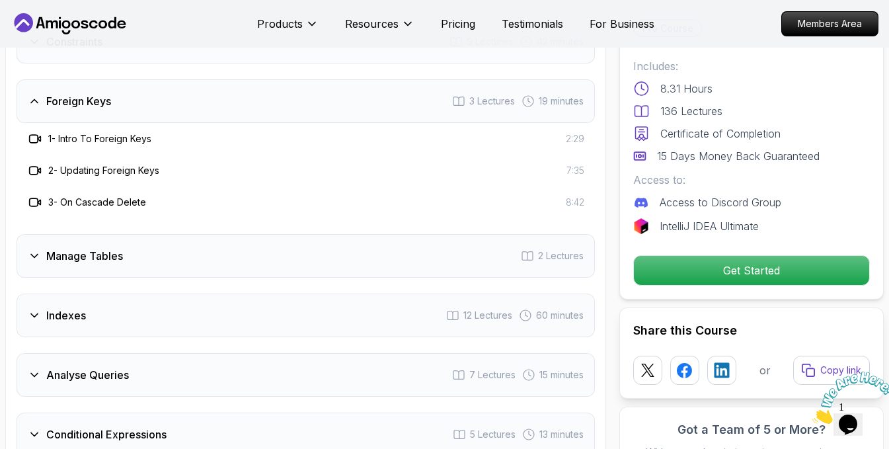
click at [184, 252] on div "Manage Tables 2 Lectures" at bounding box center [306, 256] width 578 height 44
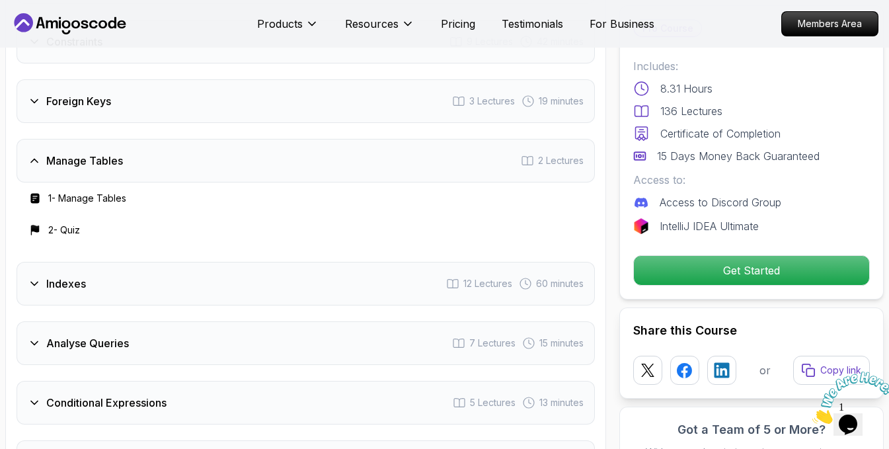
click at [192, 284] on div "Indexes 12 Lectures 60 minutes" at bounding box center [306, 284] width 578 height 44
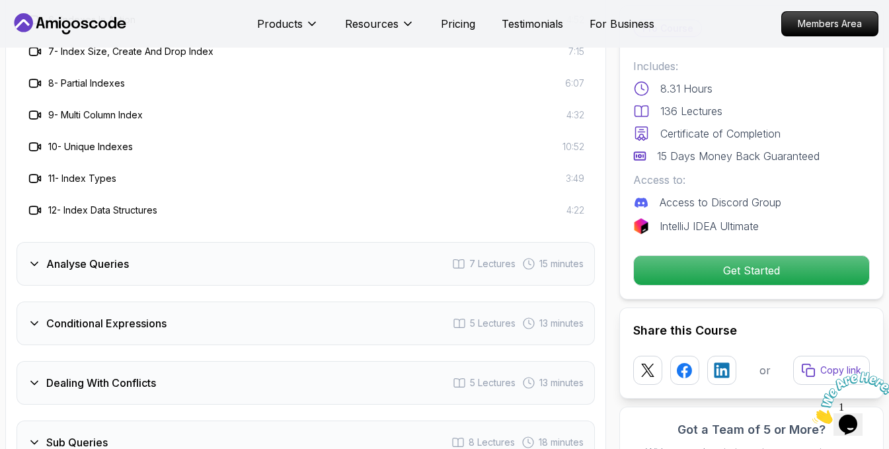
click at [190, 271] on div "Analyse Queries 7 Lectures 15 minutes" at bounding box center [306, 264] width 578 height 44
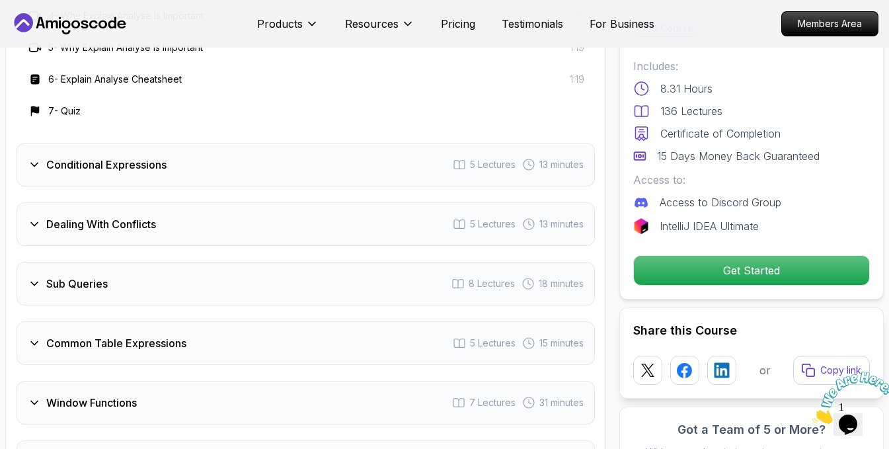
scroll to position [2776, 0]
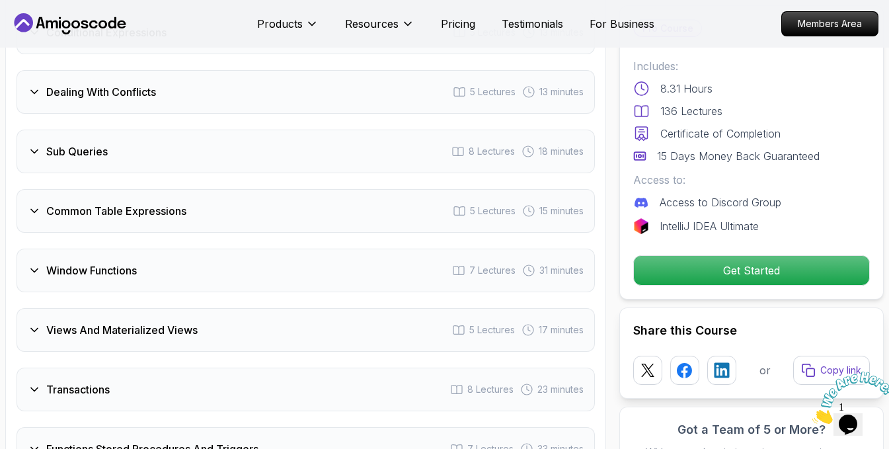
click at [157, 148] on div "Sub Queries 8 Lectures 18 minutes" at bounding box center [306, 152] width 578 height 44
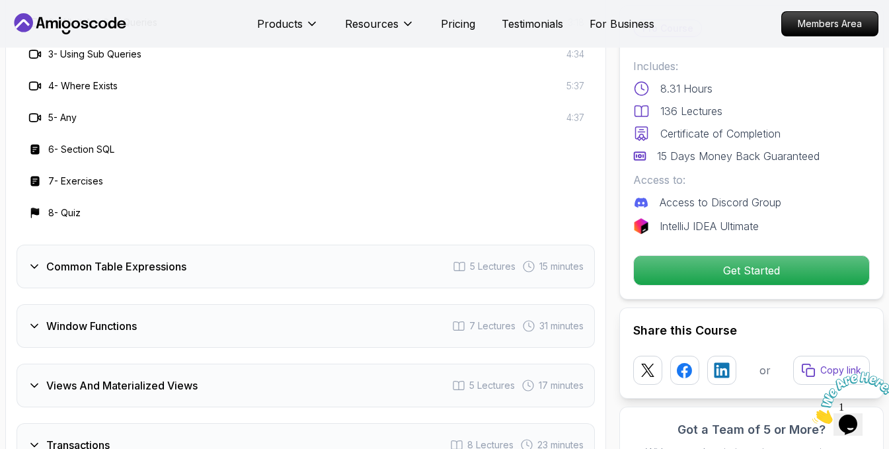
scroll to position [2818, 0]
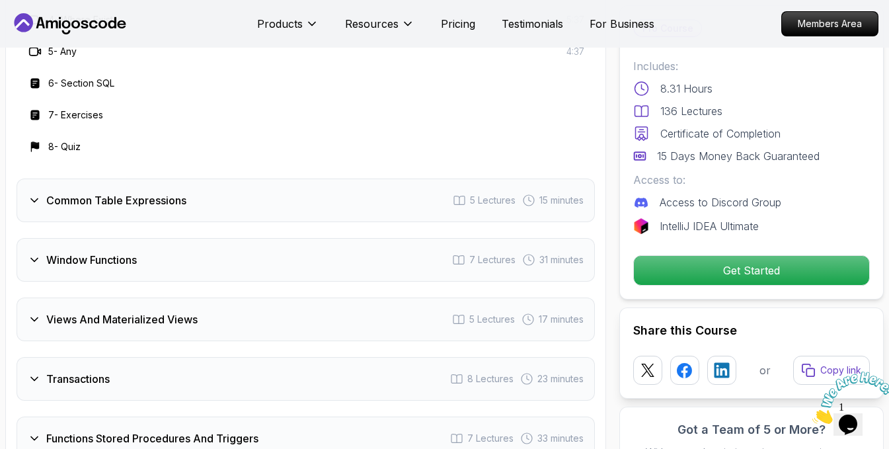
click at [202, 213] on div "Common Table Expressions 5 Lectures 15 minutes" at bounding box center [306, 200] width 578 height 44
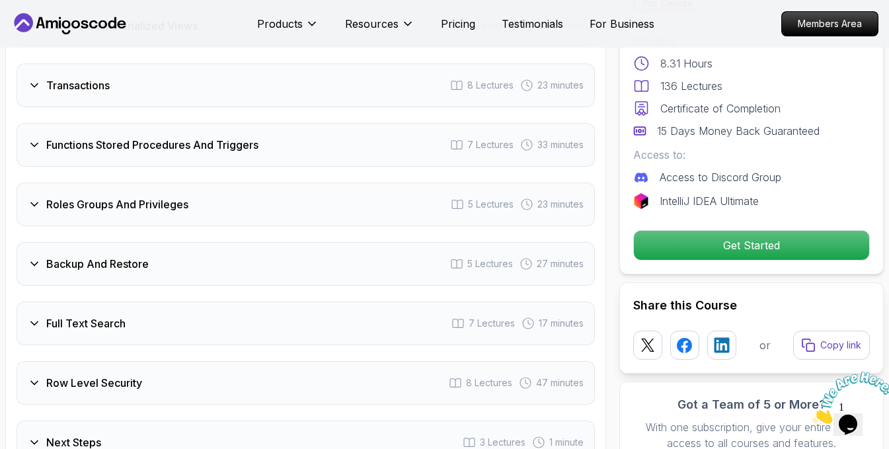
click at [159, 137] on h3 "Functions Stored Procedures And Triggers" at bounding box center [152, 145] width 212 height 16
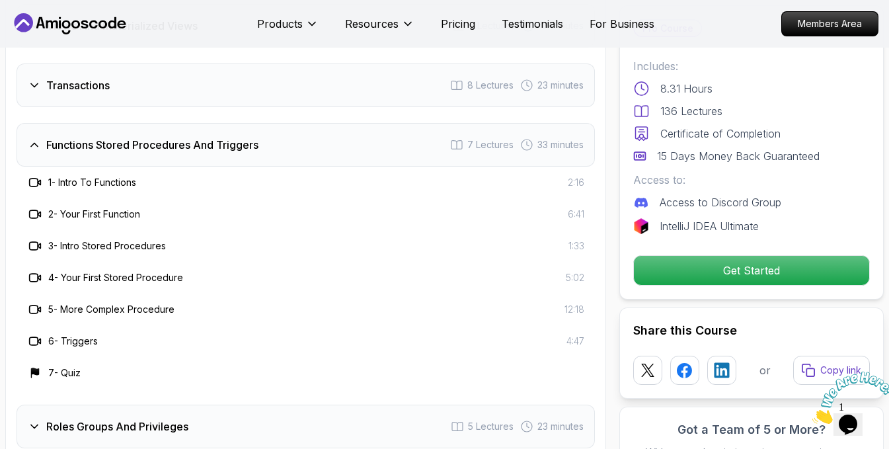
scroll to position [2990, 0]
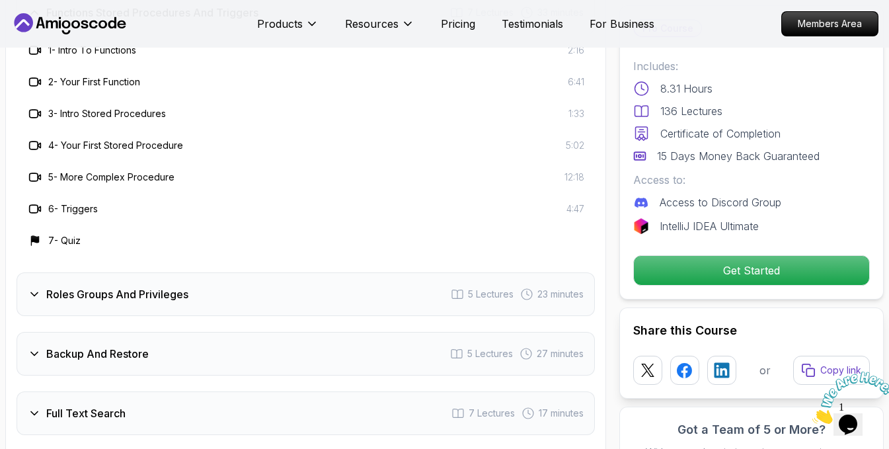
click at [225, 306] on div "Roles Groups And Privileges 5 Lectures 23 minutes" at bounding box center [306, 294] width 578 height 44
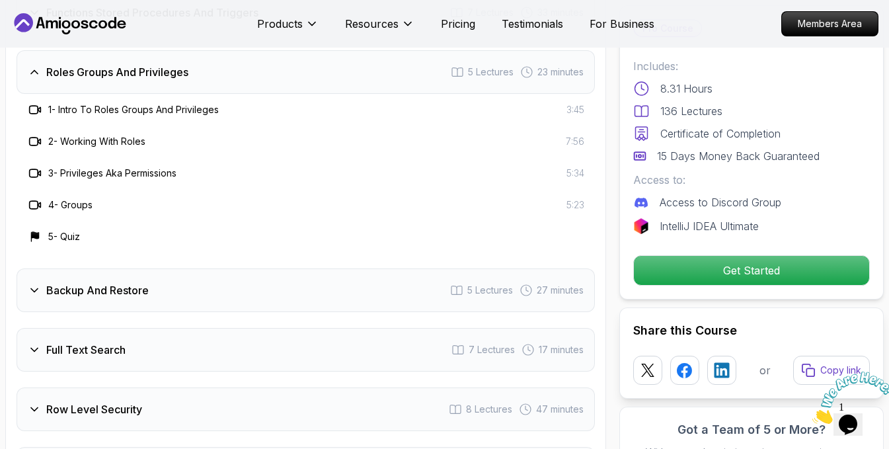
scroll to position [3122, 0]
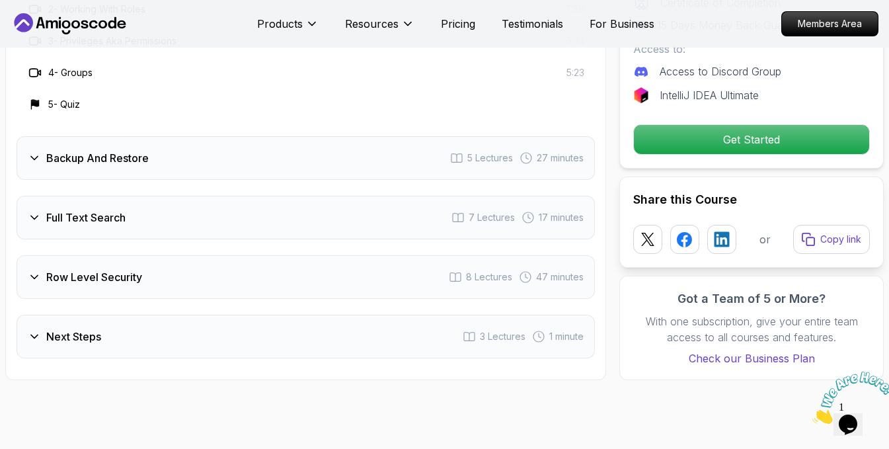
click at [183, 158] on div "Backup And Restore 5 Lectures 27 minutes" at bounding box center [306, 158] width 578 height 44
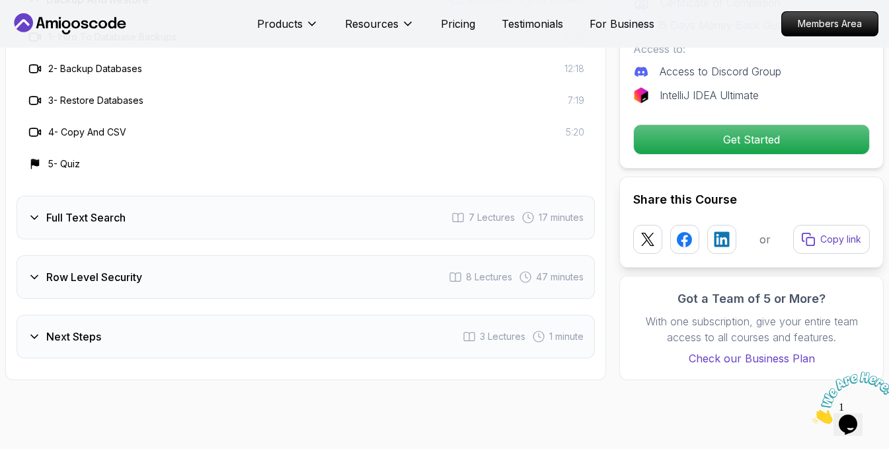
click at [205, 217] on div "Full Text Search 7 Lectures 17 minutes" at bounding box center [306, 218] width 578 height 44
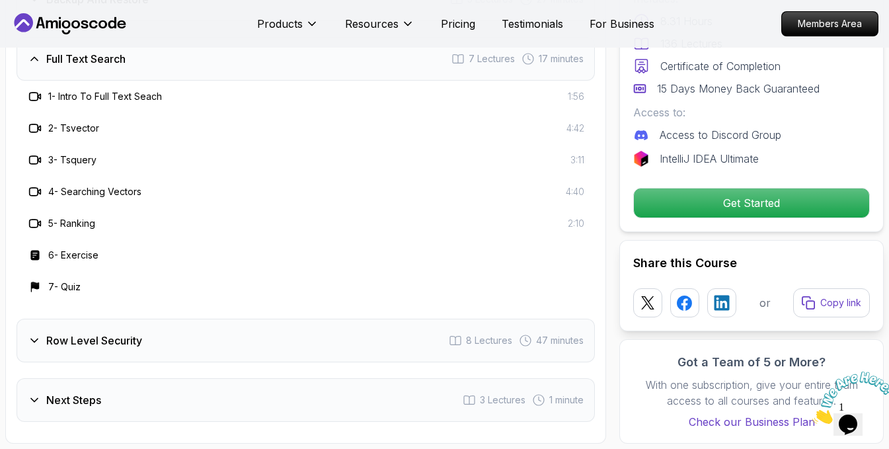
scroll to position [3254, 0]
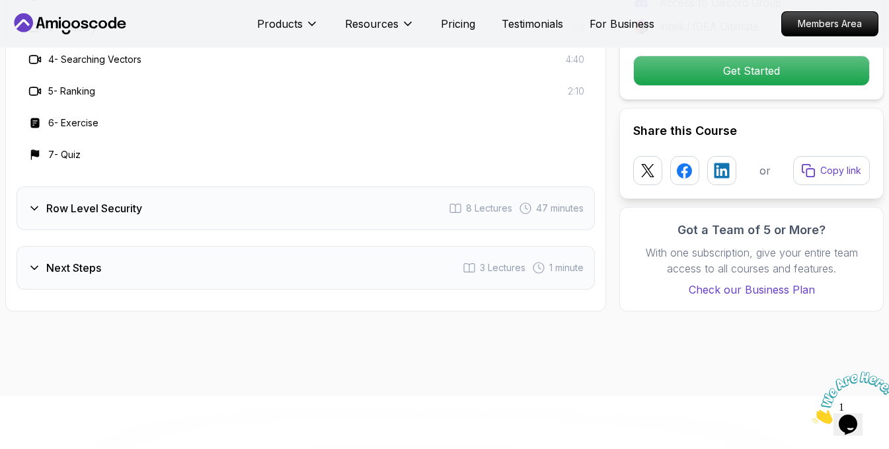
click at [194, 192] on div "Row Level Security 8 Lectures 47 minutes" at bounding box center [306, 208] width 578 height 44
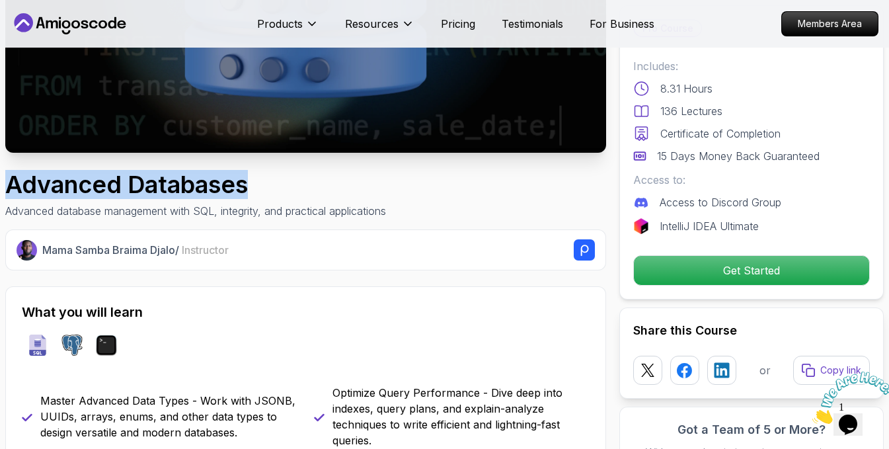
scroll to position [330, 0]
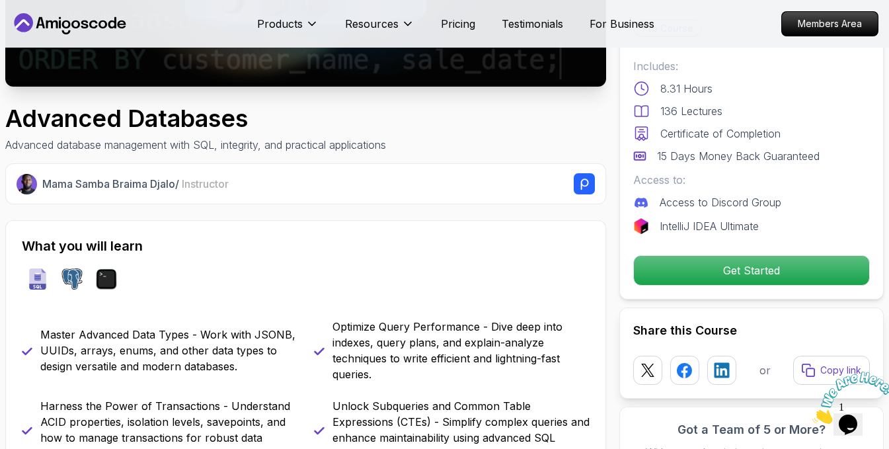
click at [321, 242] on h2 "What you will learn" at bounding box center [306, 246] width 568 height 19
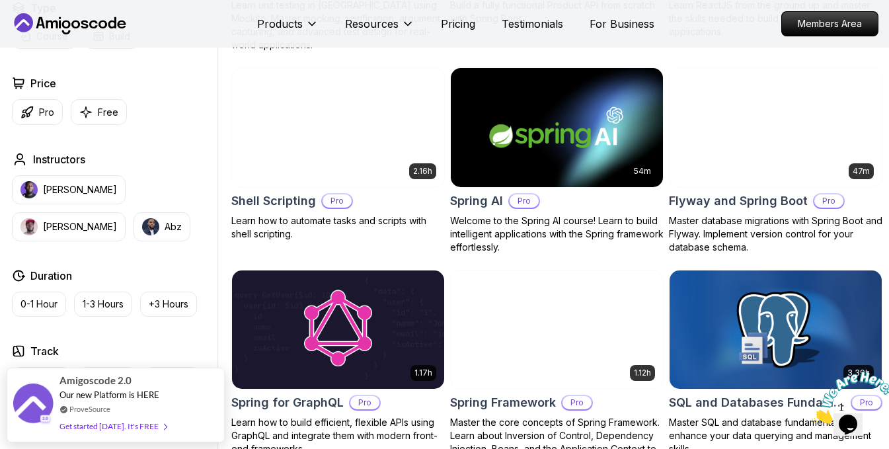
scroll to position [3040, 0]
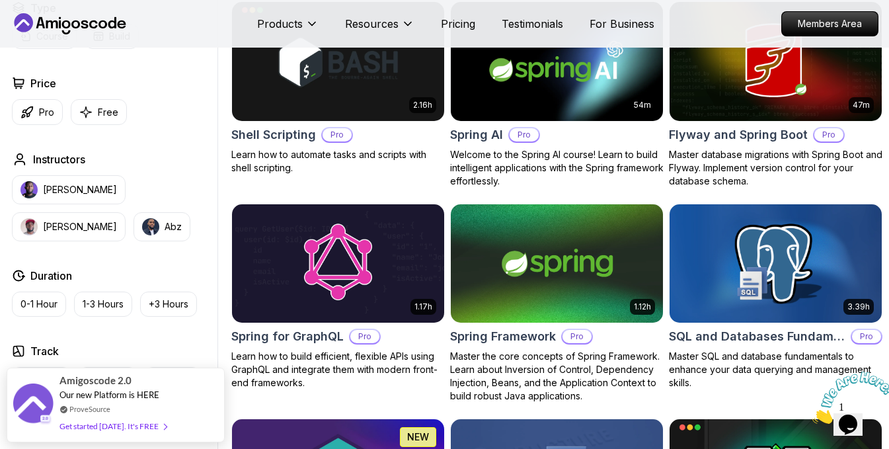
click at [757, 274] on img at bounding box center [775, 263] width 223 height 125
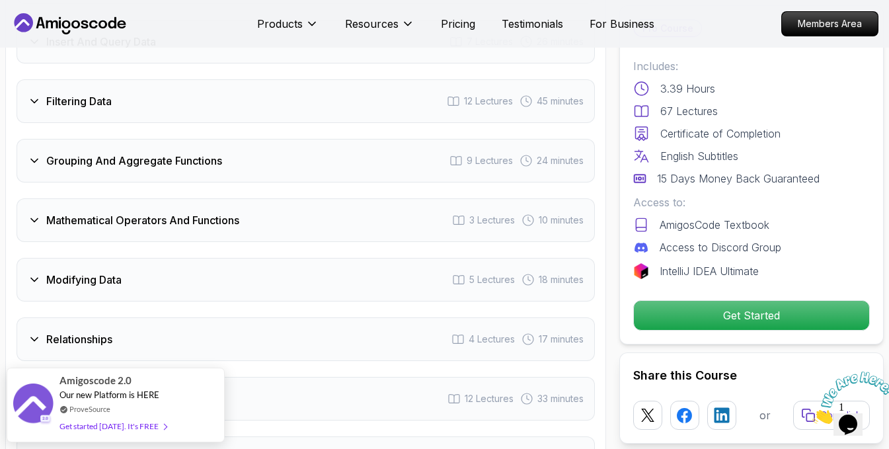
scroll to position [1983, 0]
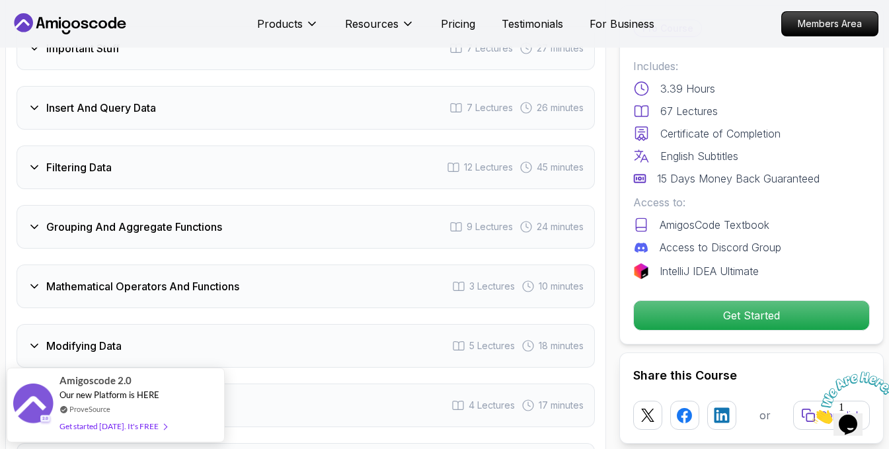
click at [258, 186] on div "Filtering Data 12 Lectures 45 minutes" at bounding box center [306, 167] width 578 height 44
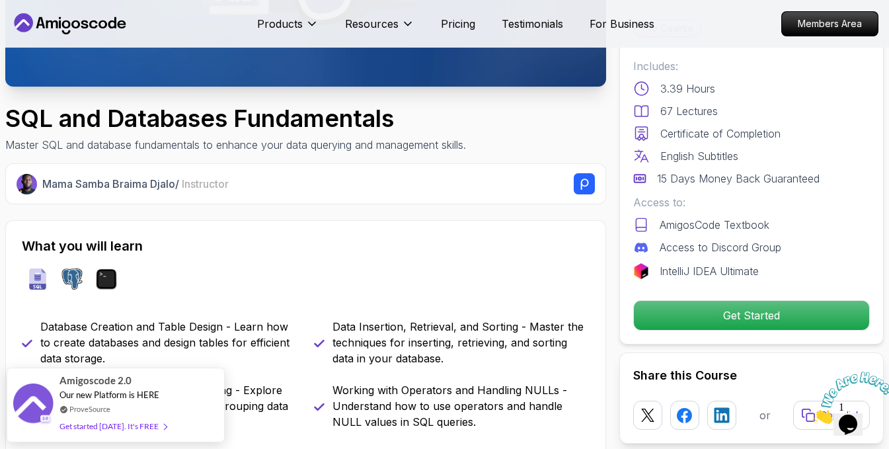
scroll to position [0, 0]
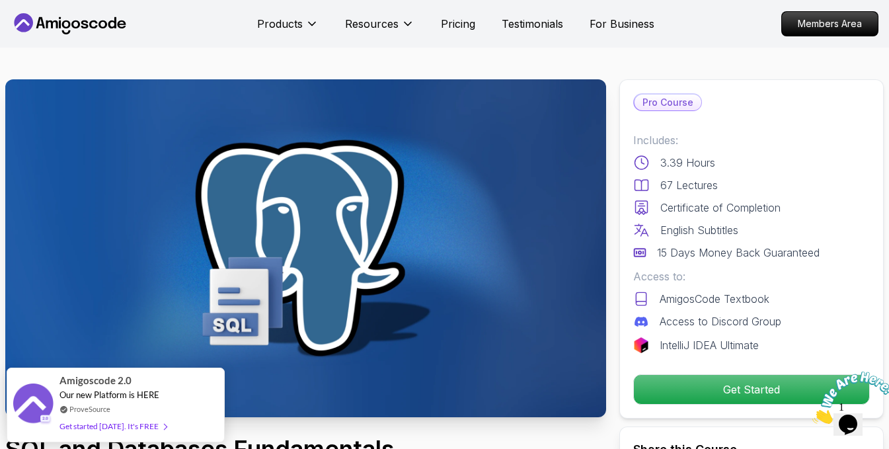
click at [102, 21] on icon at bounding box center [102, 24] width 9 height 8
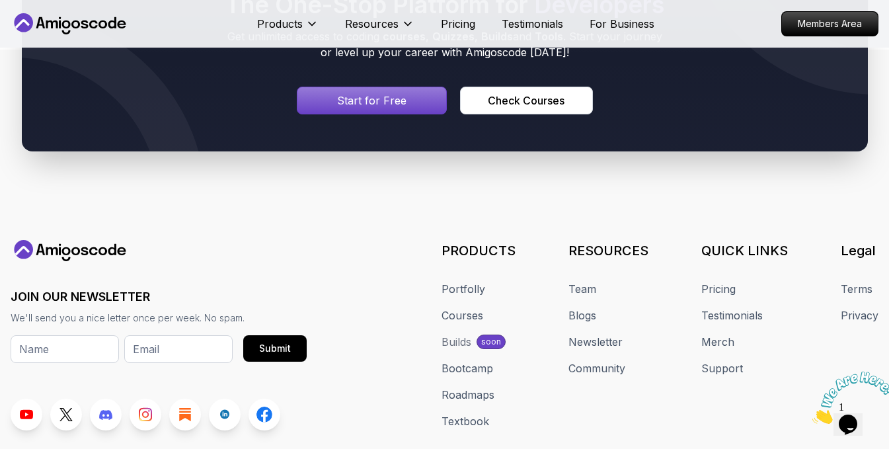
scroll to position [7681, 0]
